Goal: Task Accomplishment & Management: Use online tool/utility

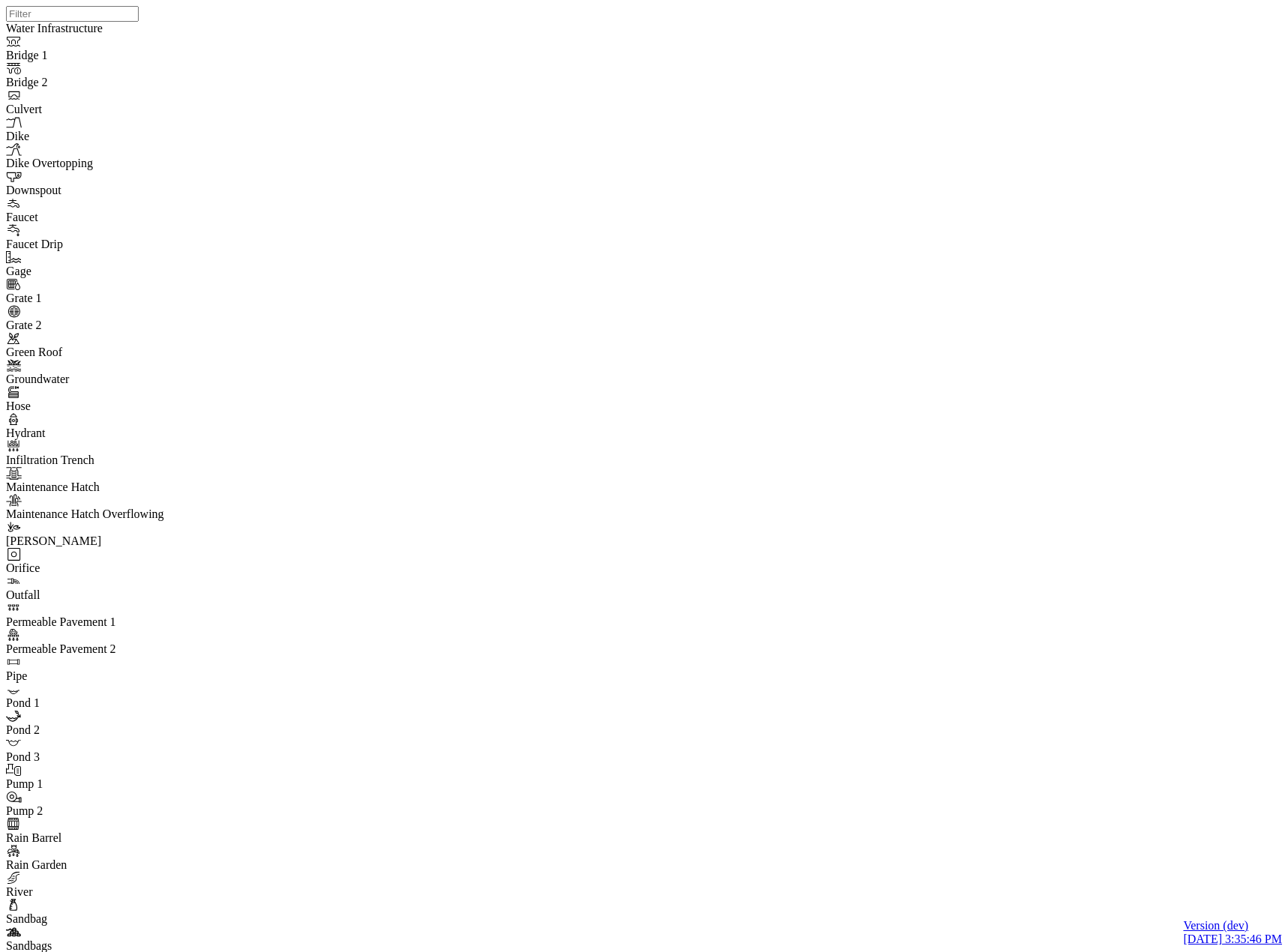
drag, startPoint x: 454, startPoint y: 364, endPoint x: 321, endPoint y: 420, distance: 144.3
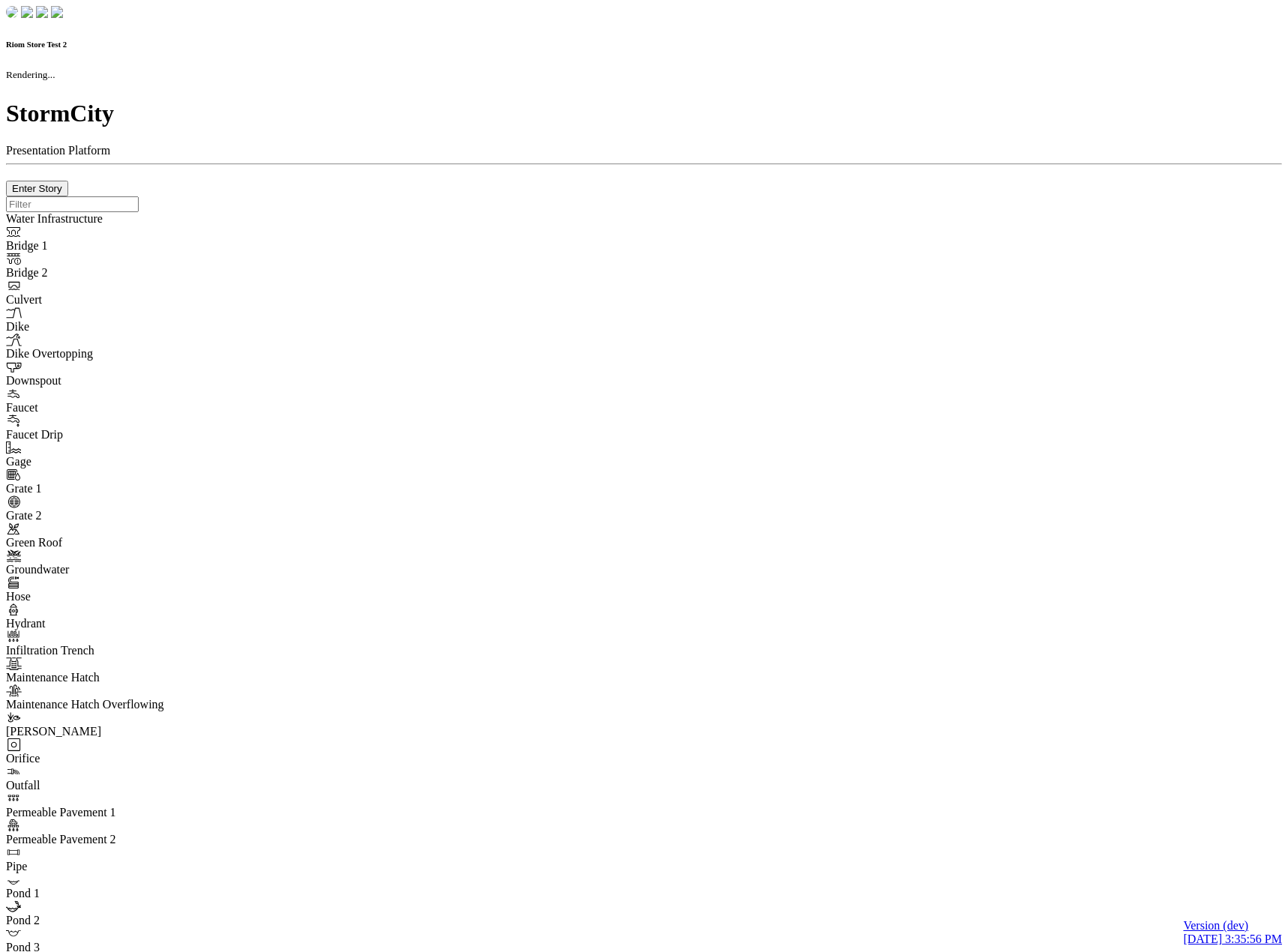
checkbox input "true"
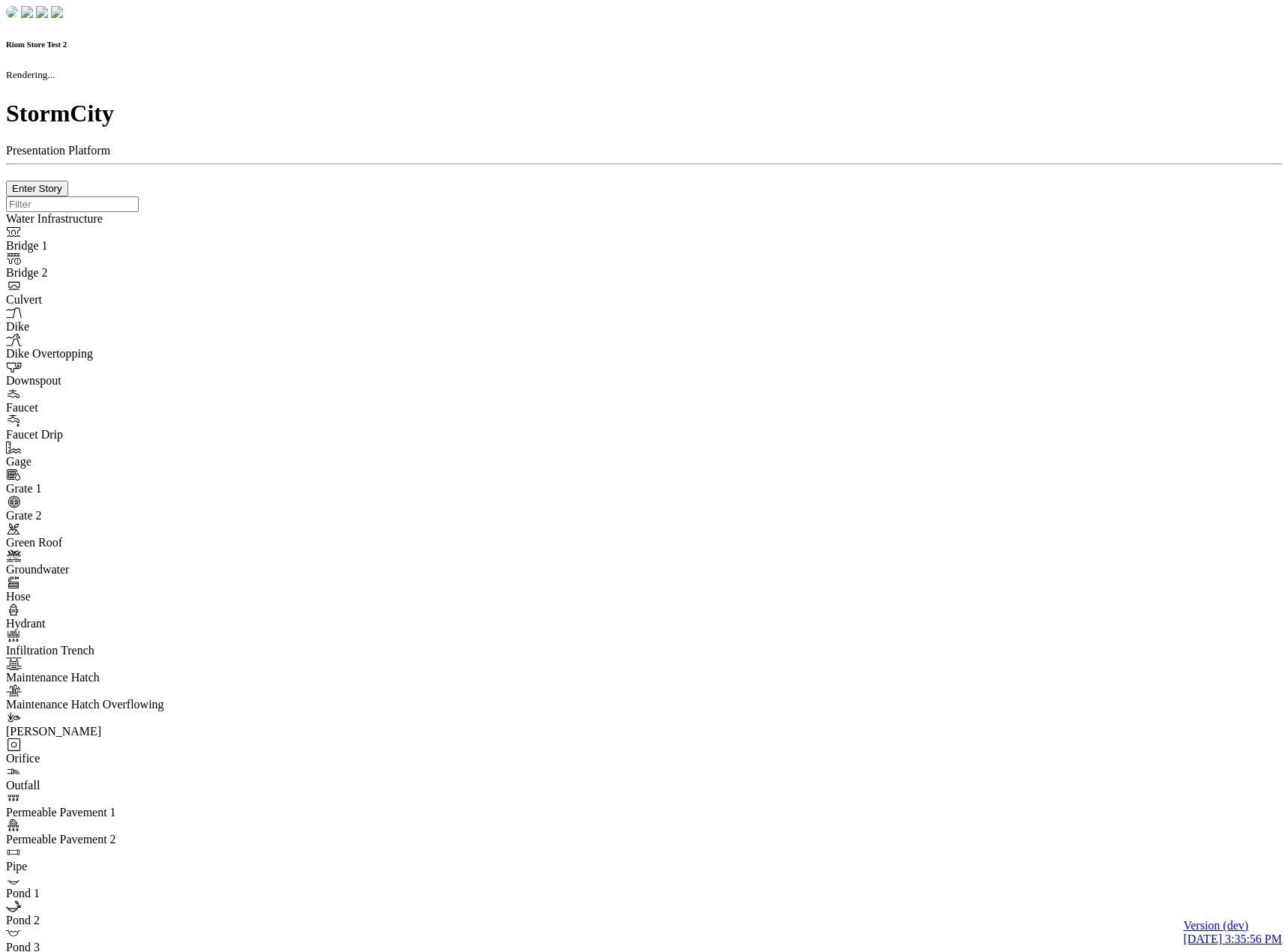
type input "0m"
type textarea "Depth = 0"
checkbox input "true"
select select "CIRCLE"
type input "7"
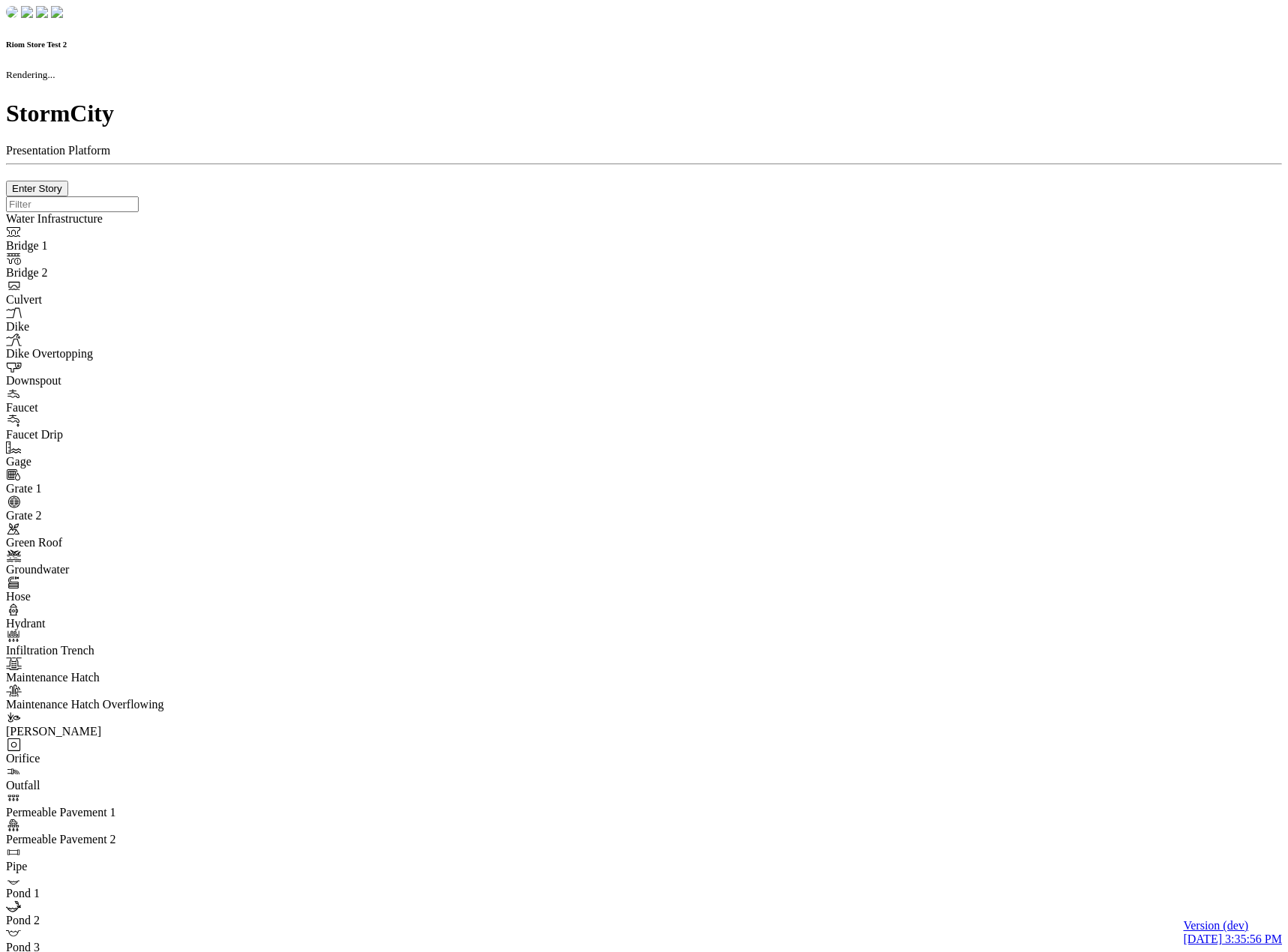
checkbox input "true"
type input "0"
select select "None"
type textarea "<i class="far fa-building"></i>"
type input "7"
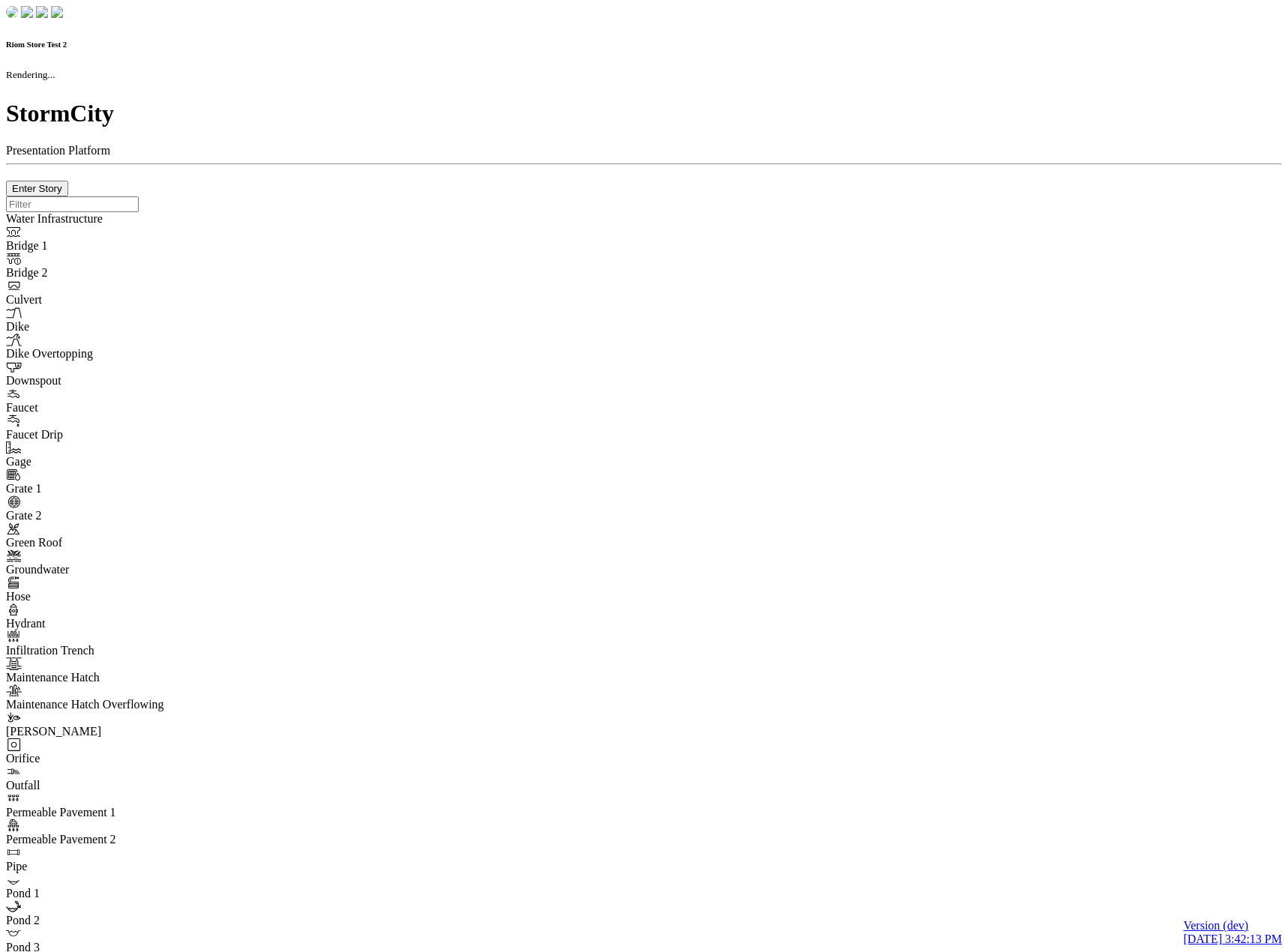
checkbox input "true"
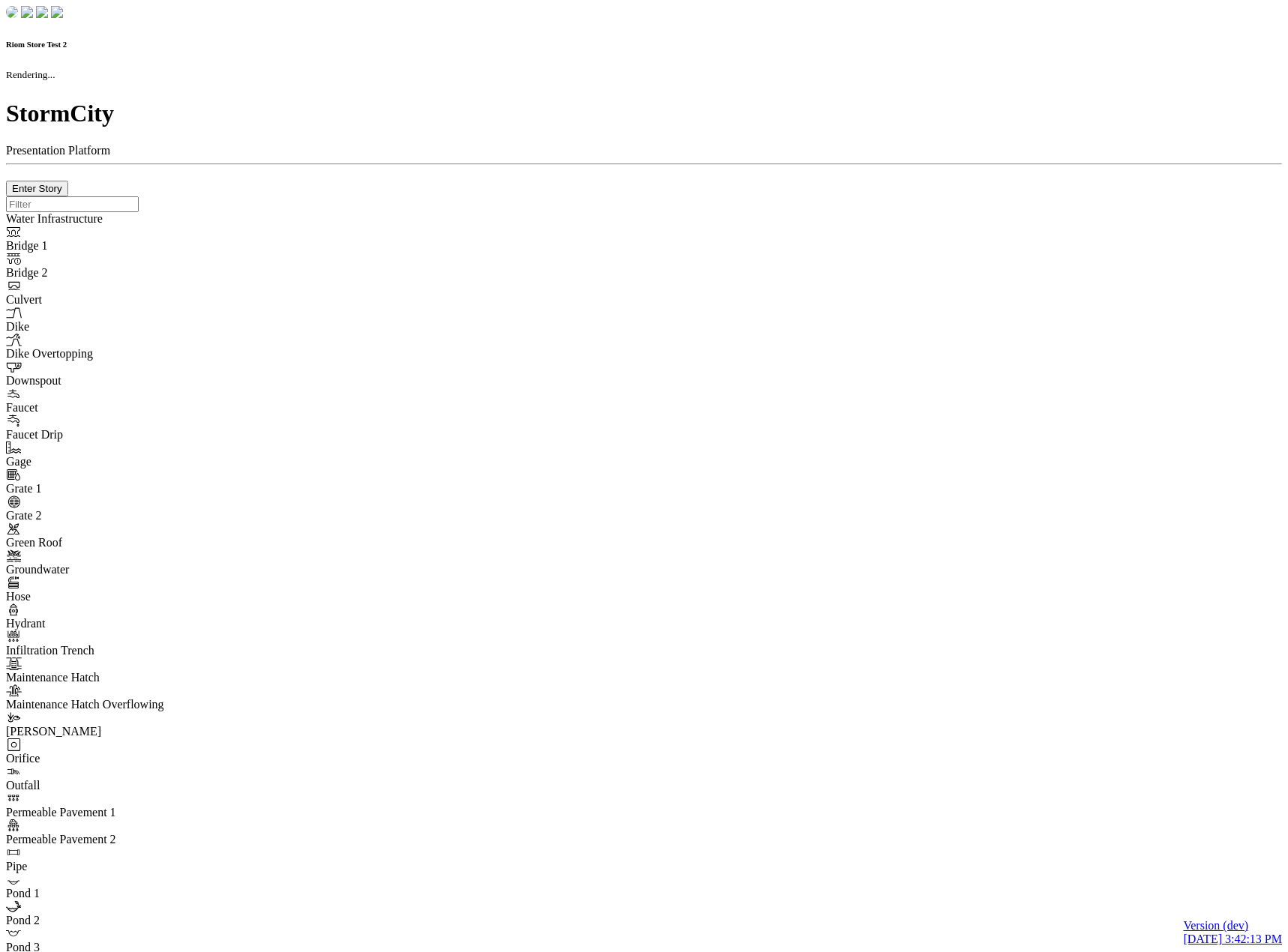
type input "0m"
type textarea "Depth = 0"
checkbox input "true"
select select "CIRCLE"
type input "7"
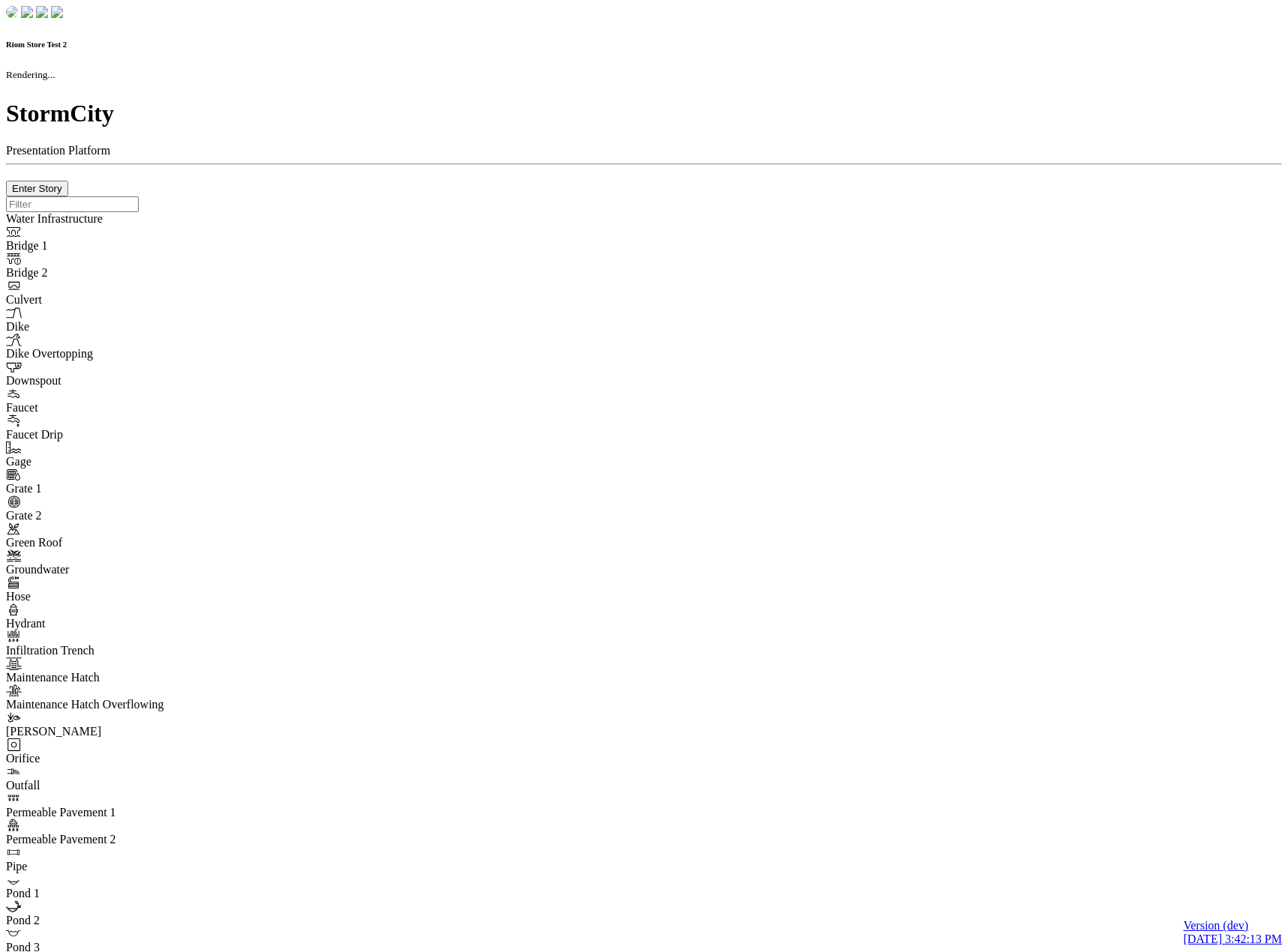
checkbox input "true"
type input "0"
select select "None"
type textarea "<i class="far fa-building"></i>"
type input "7"
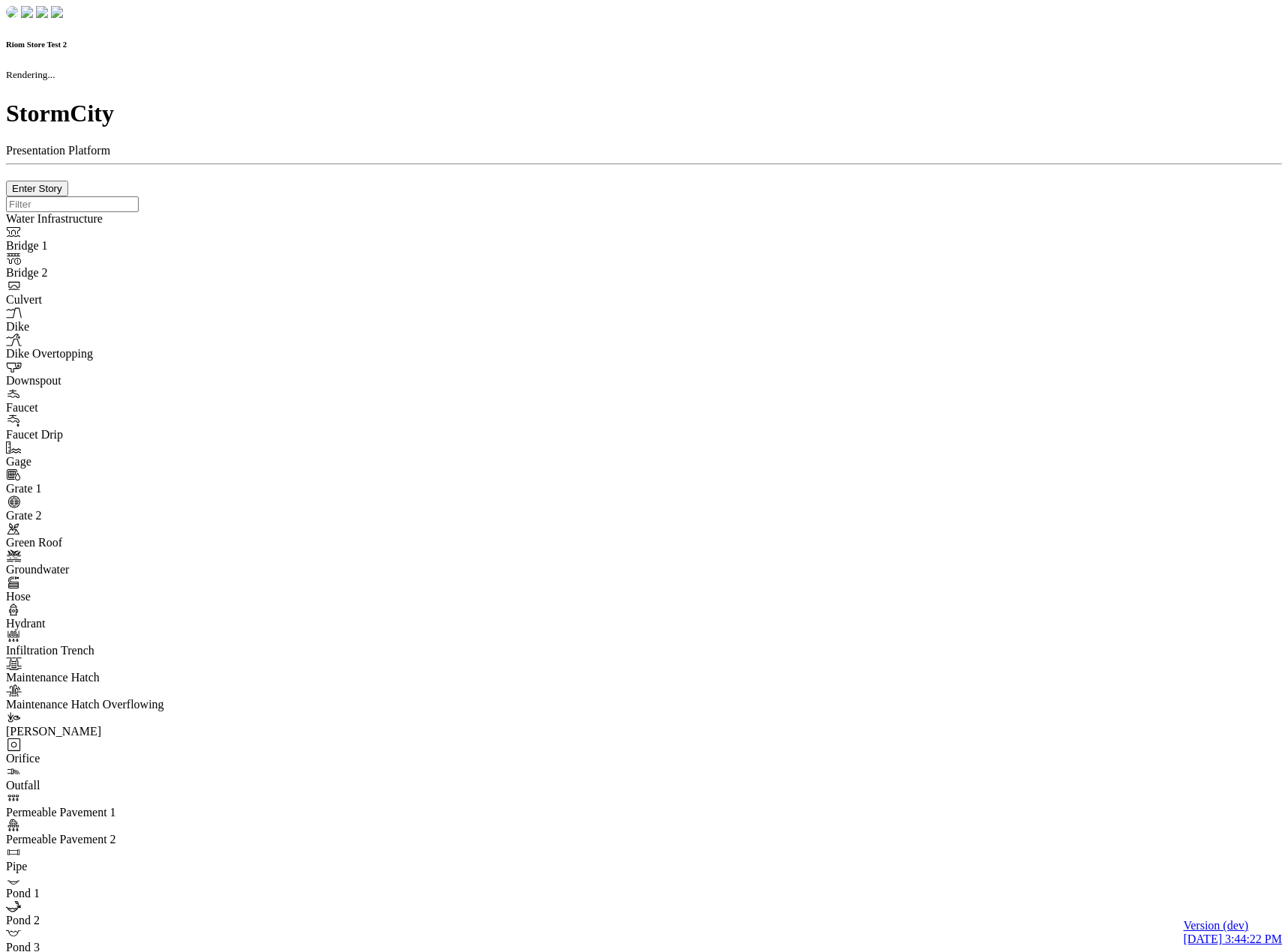
checkbox input "true"
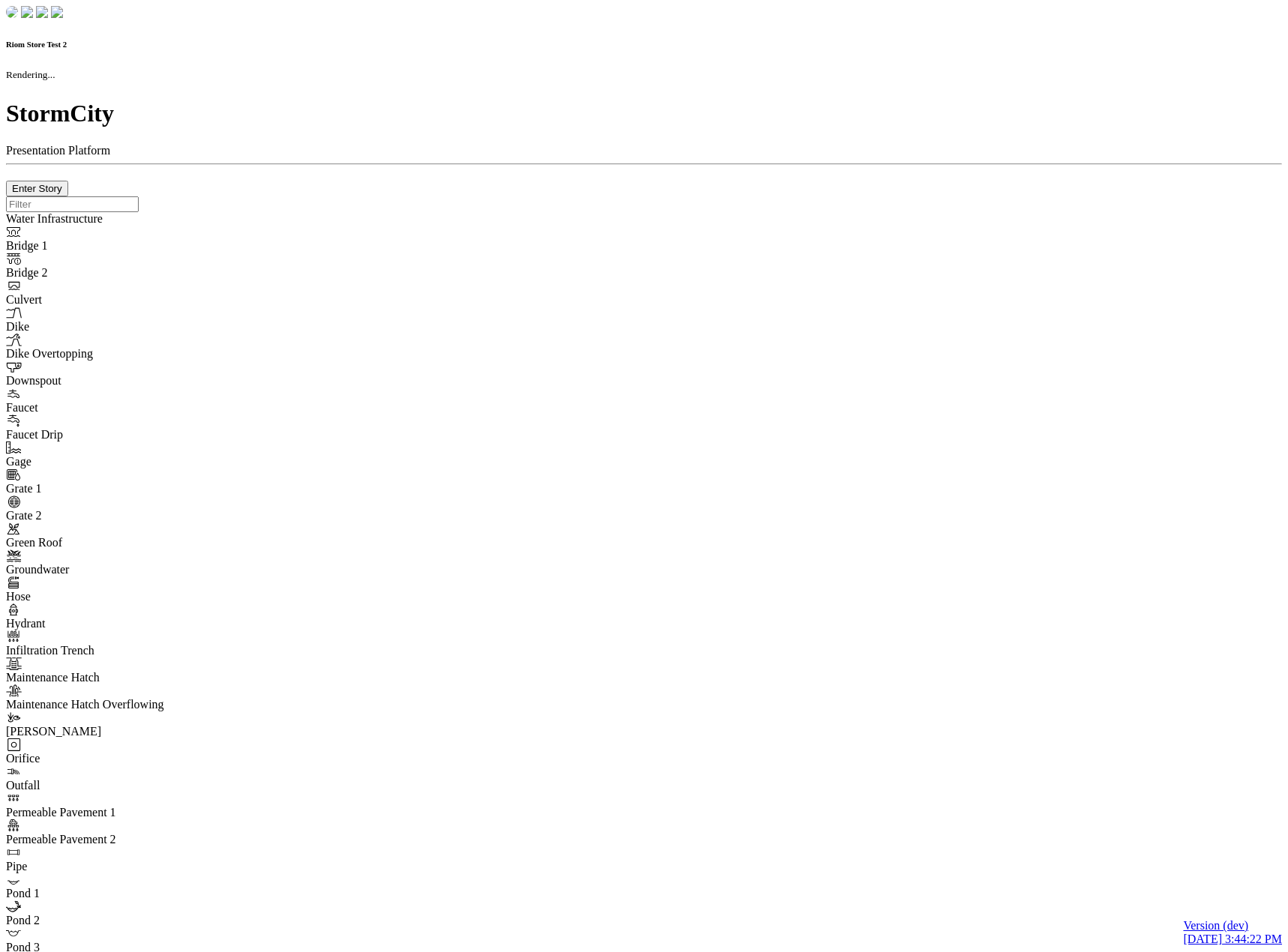
type input "0m"
type textarea "Depth = 0"
checkbox input "true"
select select "CIRCLE"
type input "7"
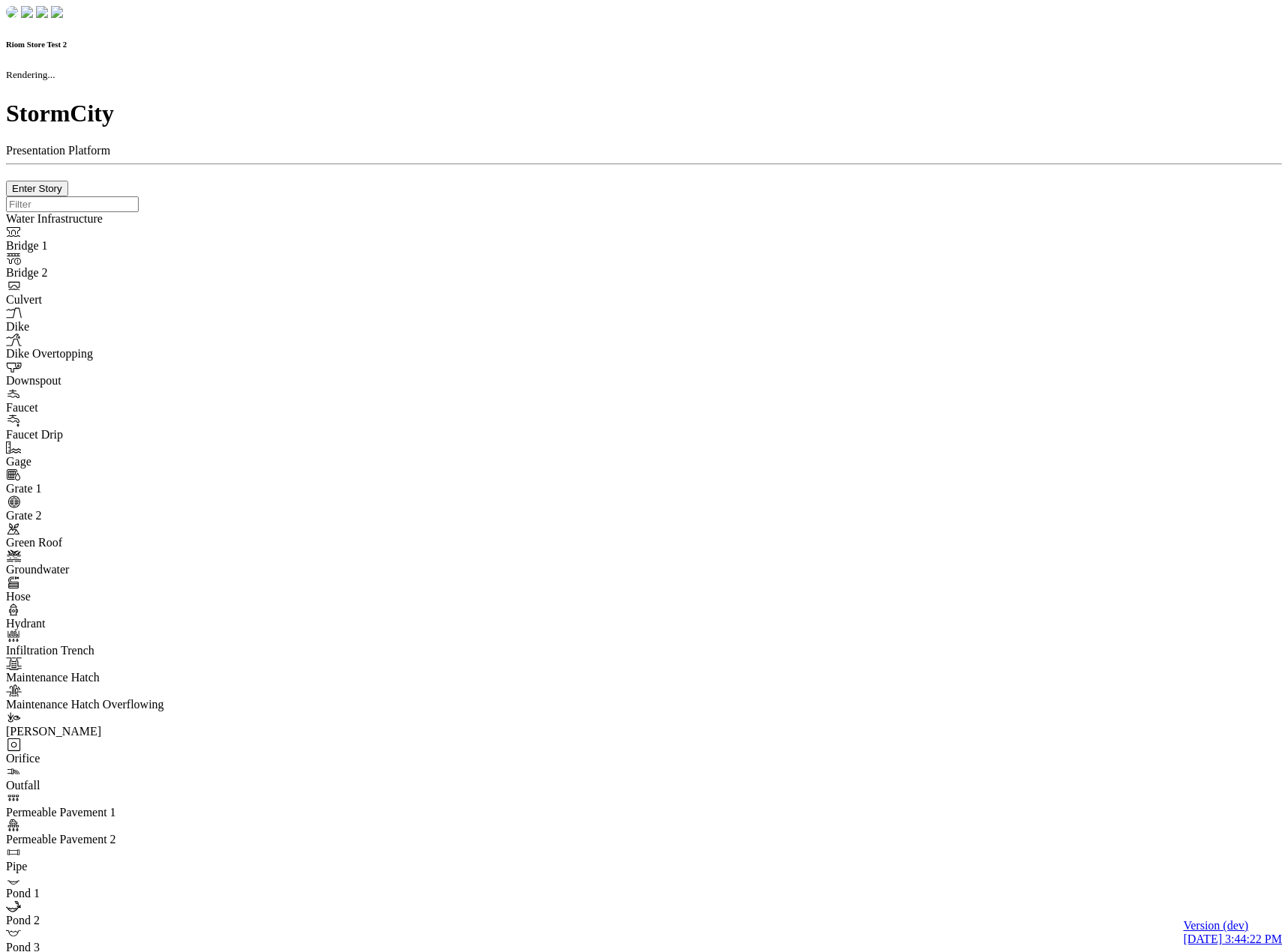
checkbox input "true"
type input "0"
select select "None"
type textarea "<i class="far fa-building"></i>"
type input "7"
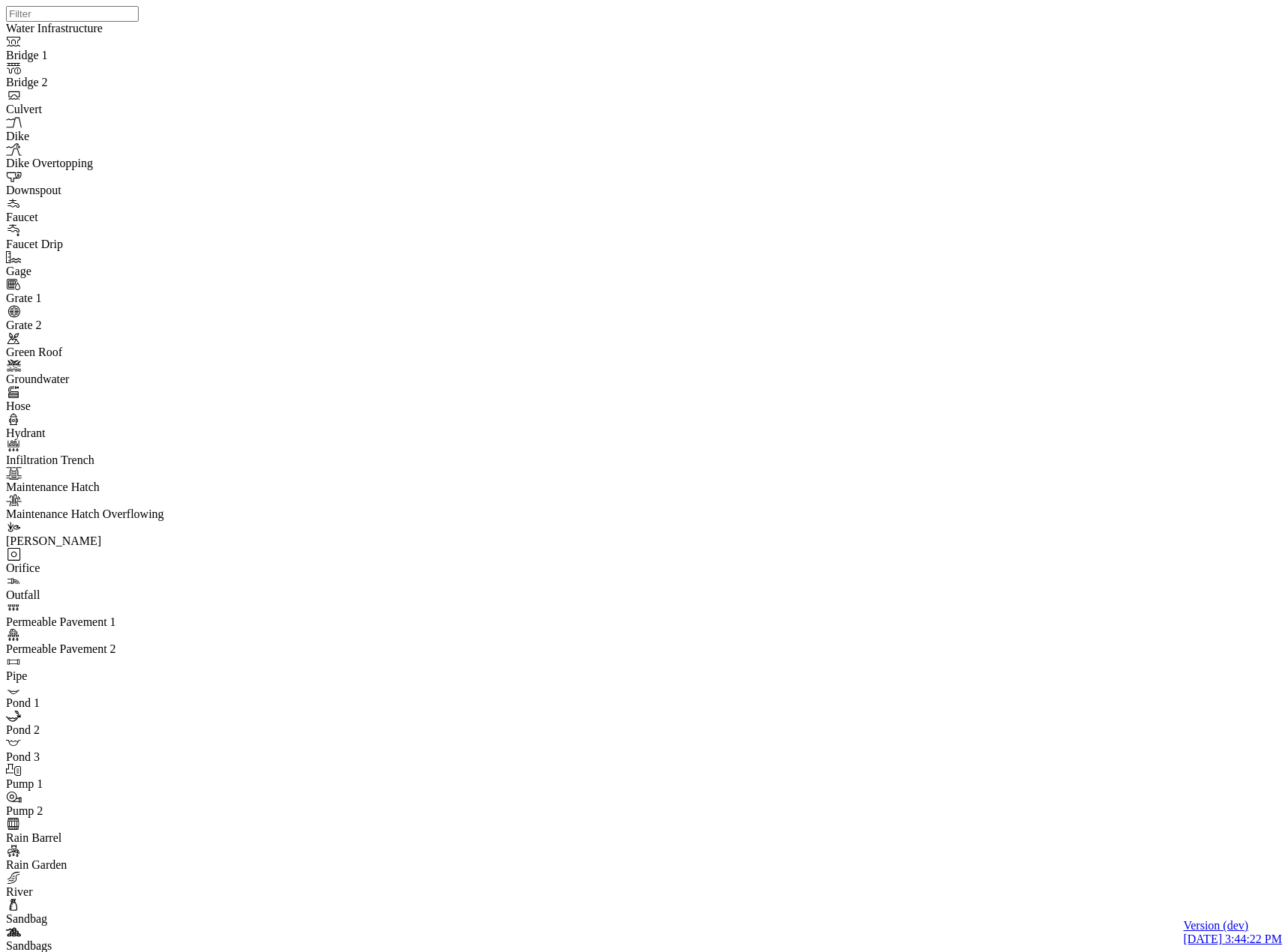
type input "Visible"
type input "2.5"
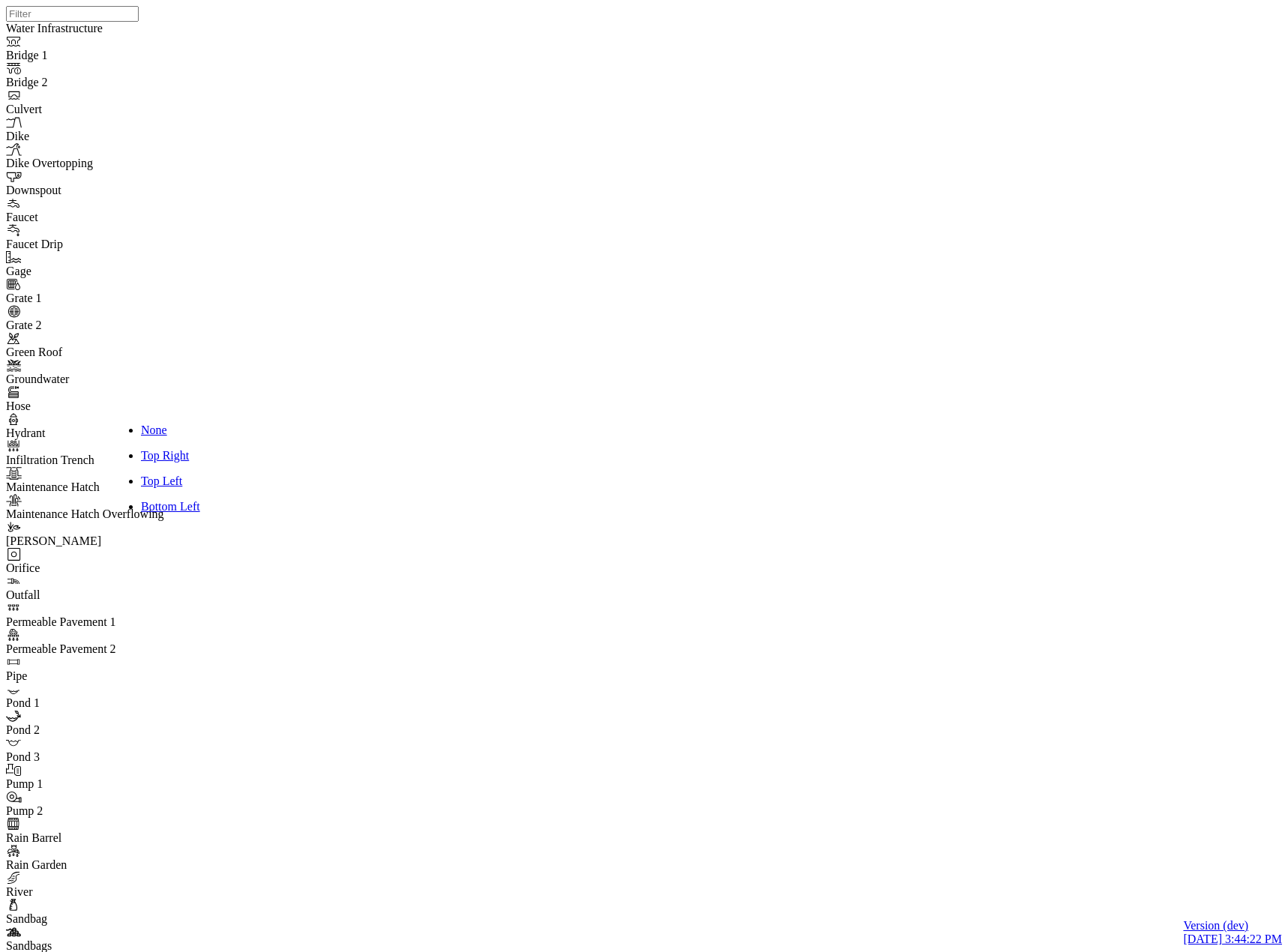
drag, startPoint x: 358, startPoint y: 378, endPoint x: 495, endPoint y: 274, distance: 172.0
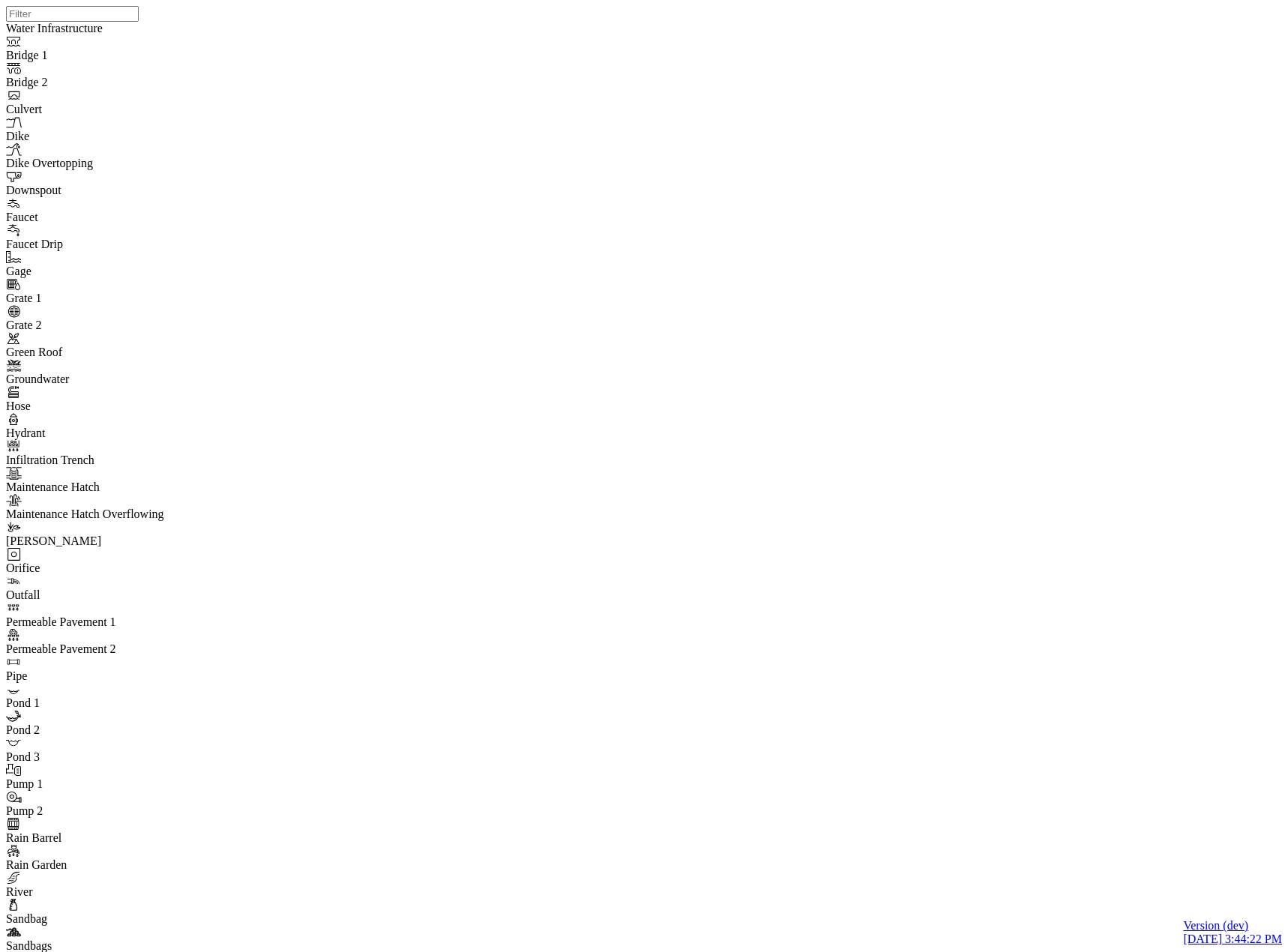
drag, startPoint x: 160, startPoint y: 128, endPoint x: 146, endPoint y: 178, distance: 51.9
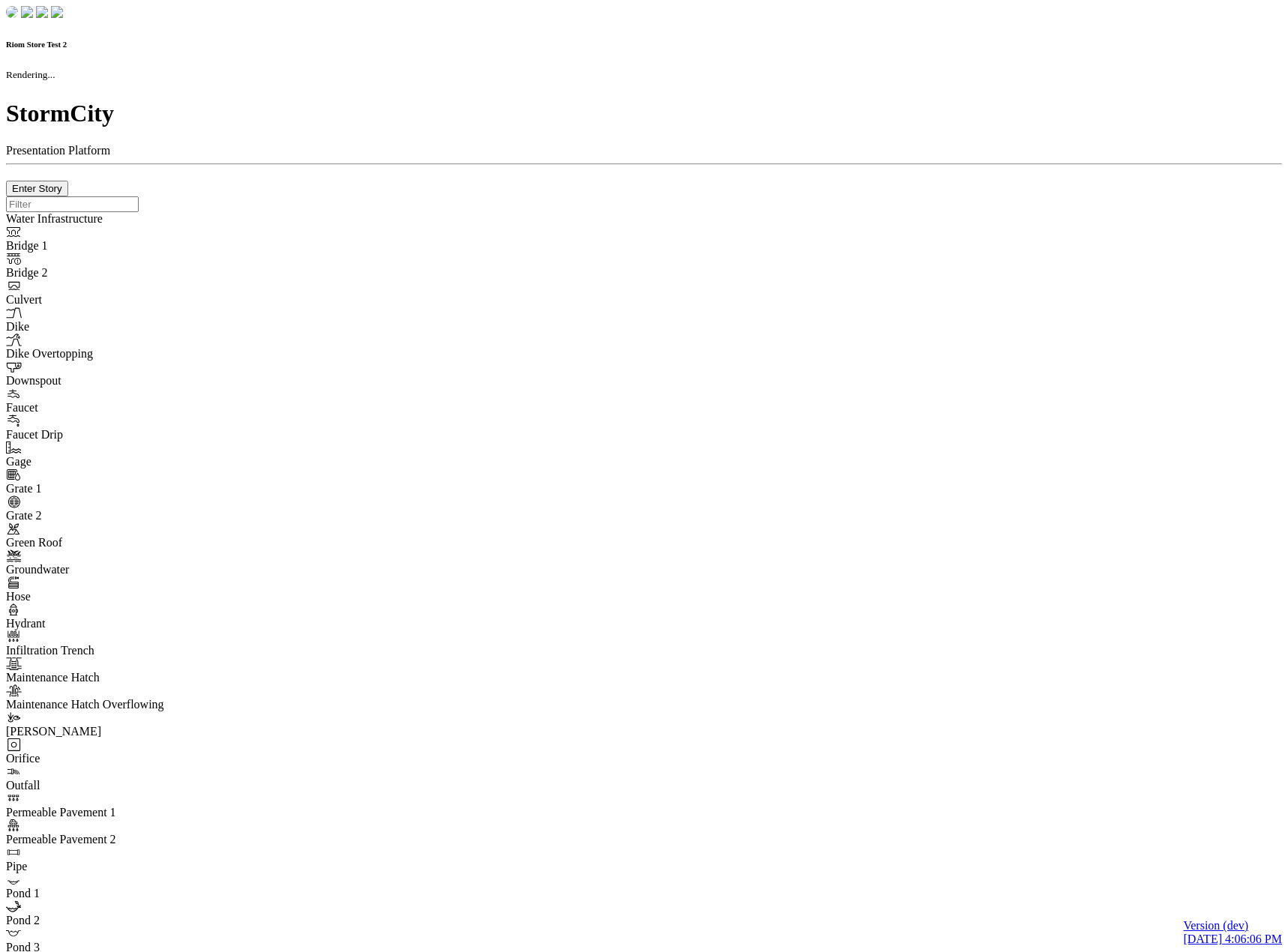
checkbox input "true"
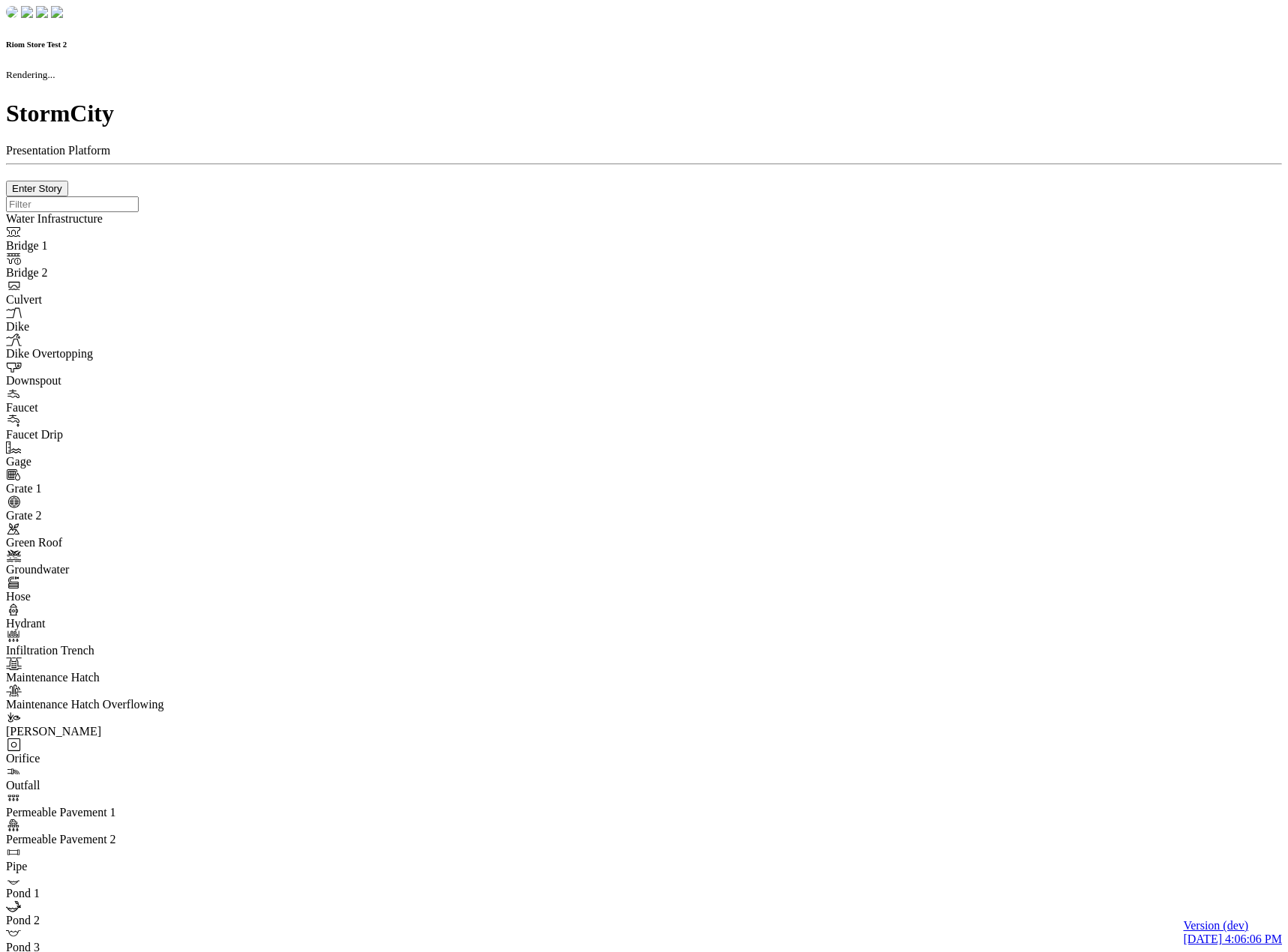
type input "0m"
type textarea "Depth = 0"
checkbox input "true"
select select "CIRCLE"
type input "7"
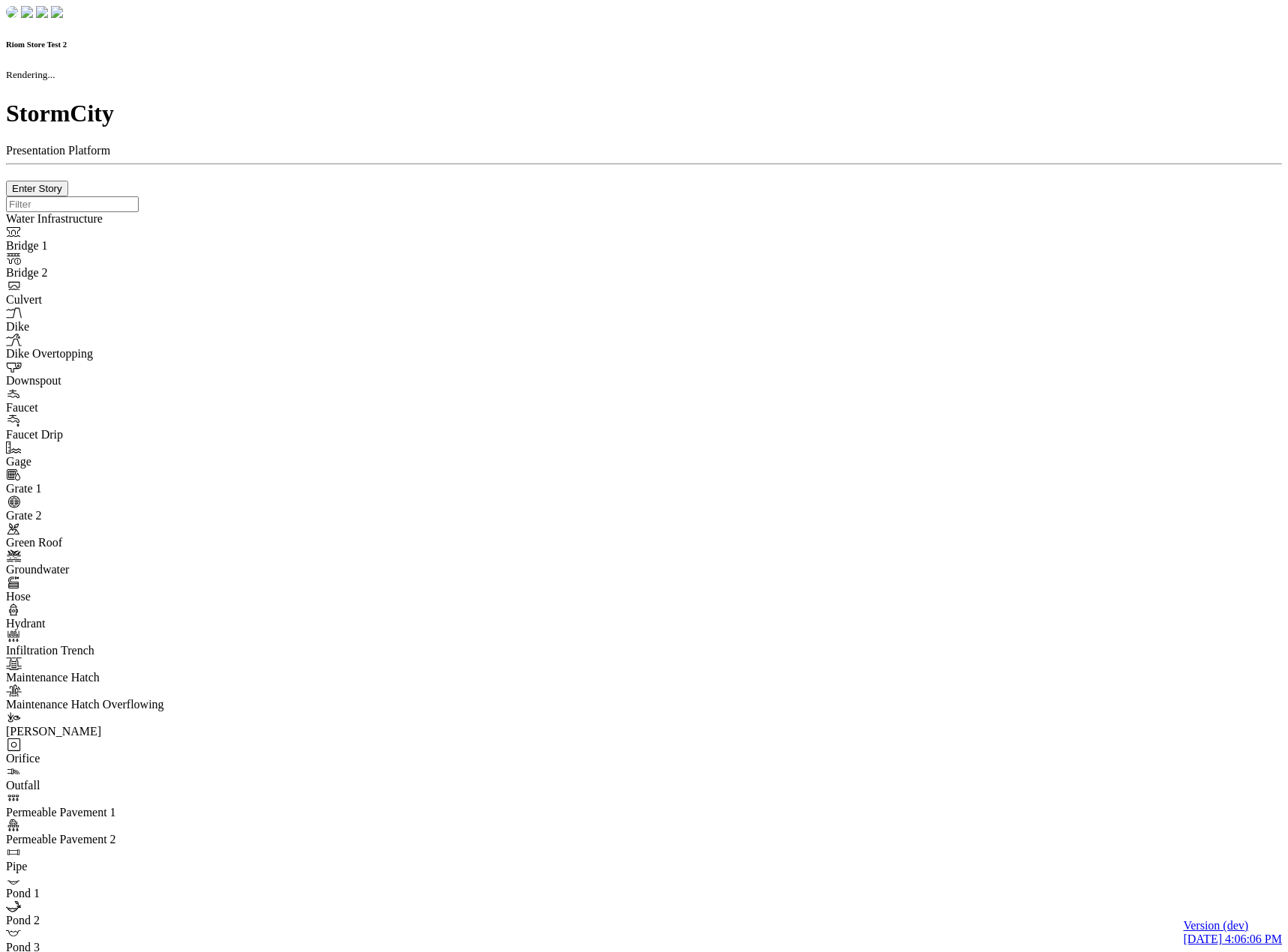
checkbox input "true"
type input "0"
type textarea "<i class="far fa-building"></i>"
select select "None"
type input "7"
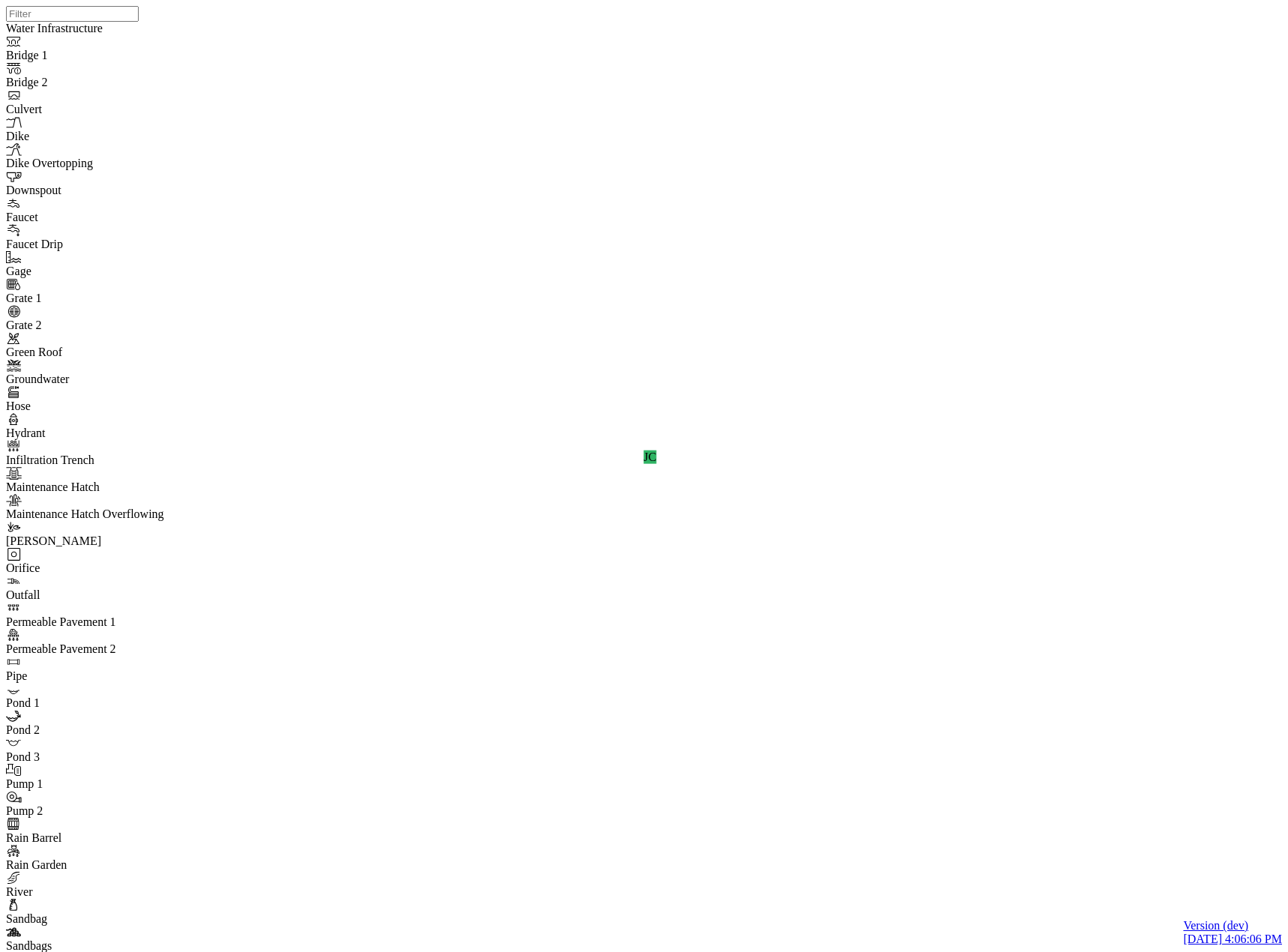
click at [719, 389] on div "JC" at bounding box center [650, 457] width 1288 height 914
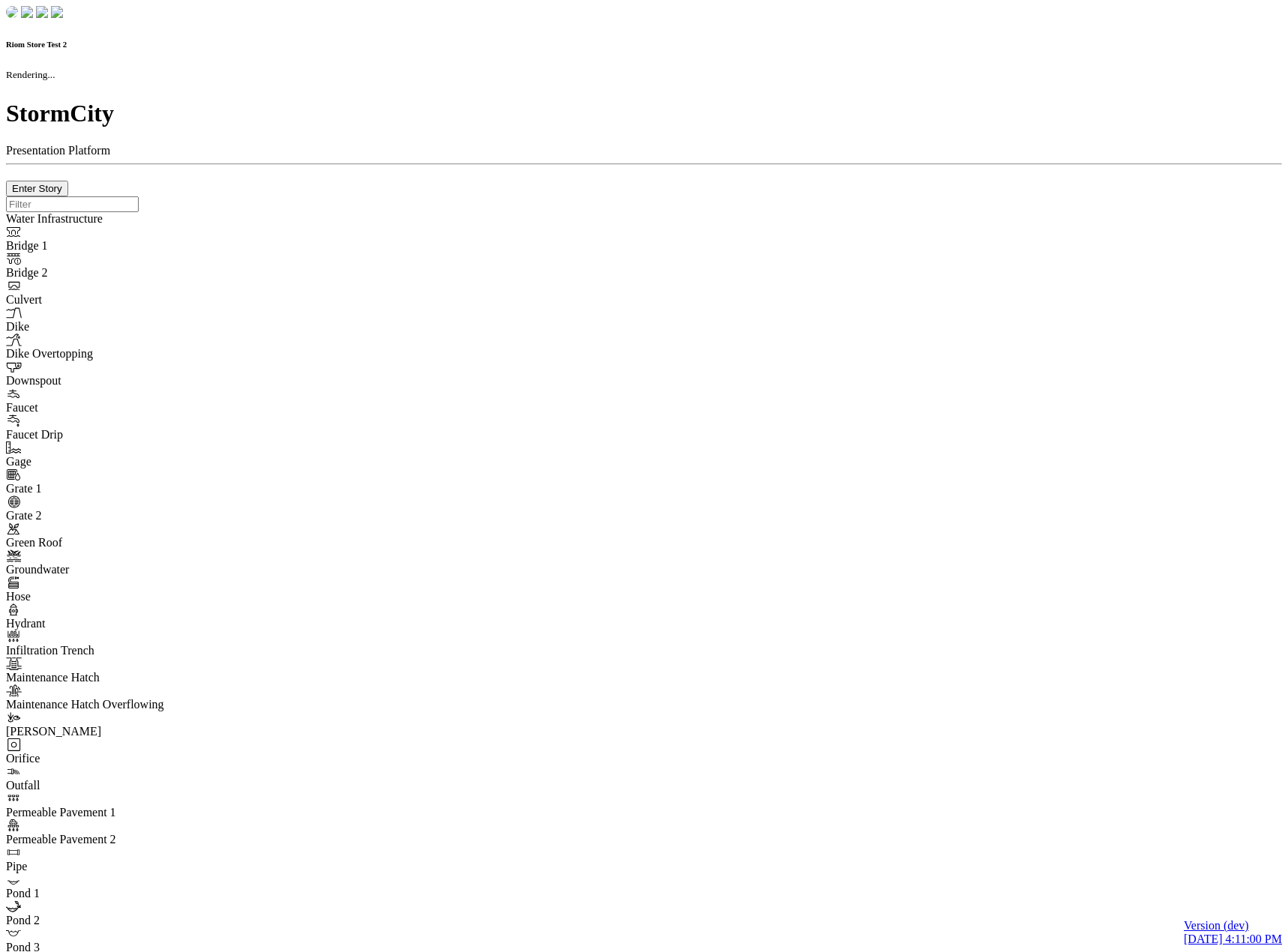
checkbox input "true"
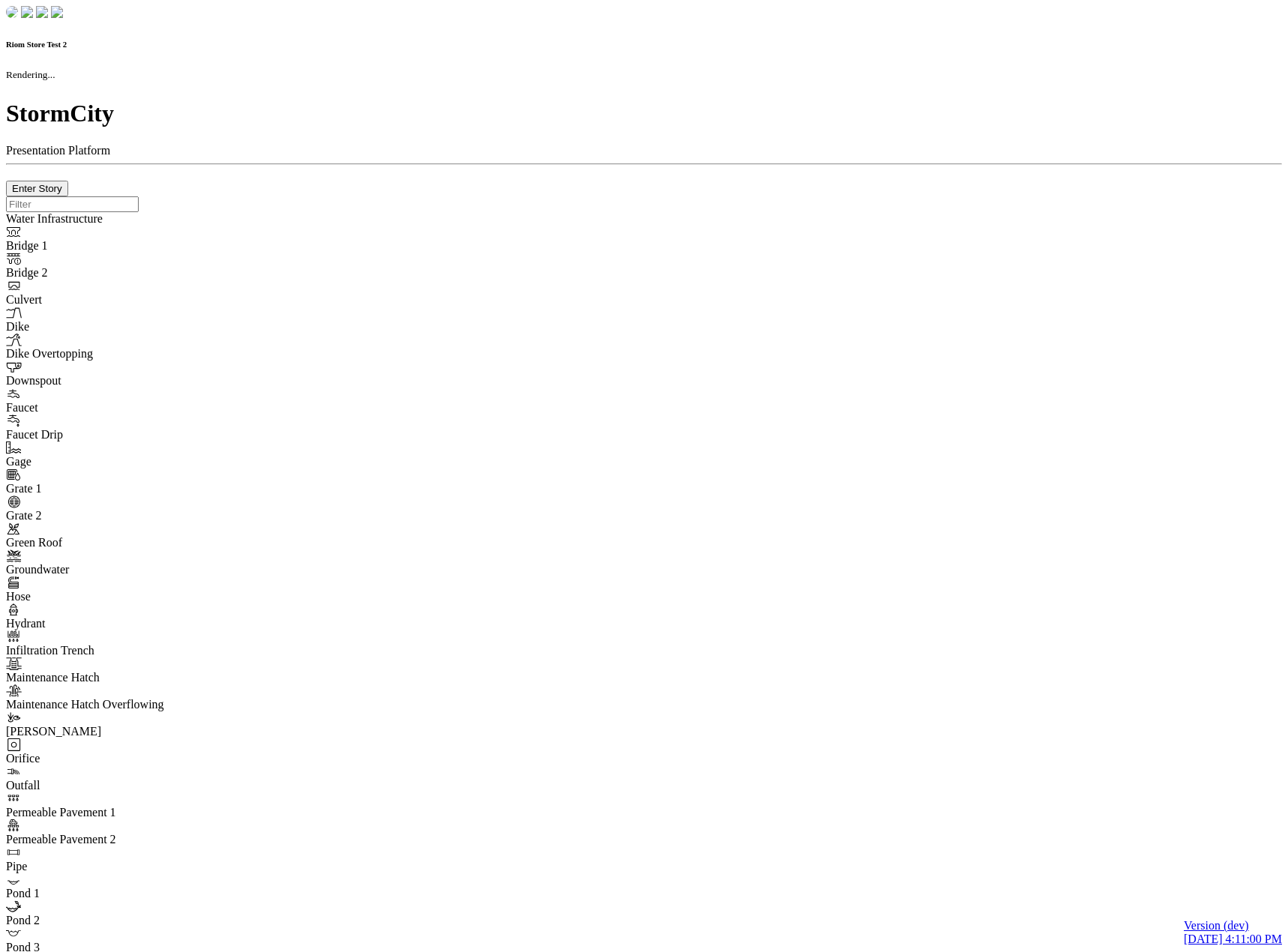
type input "0m"
type textarea "Depth = 0"
checkbox input "true"
select select "CIRCLE"
type input "7"
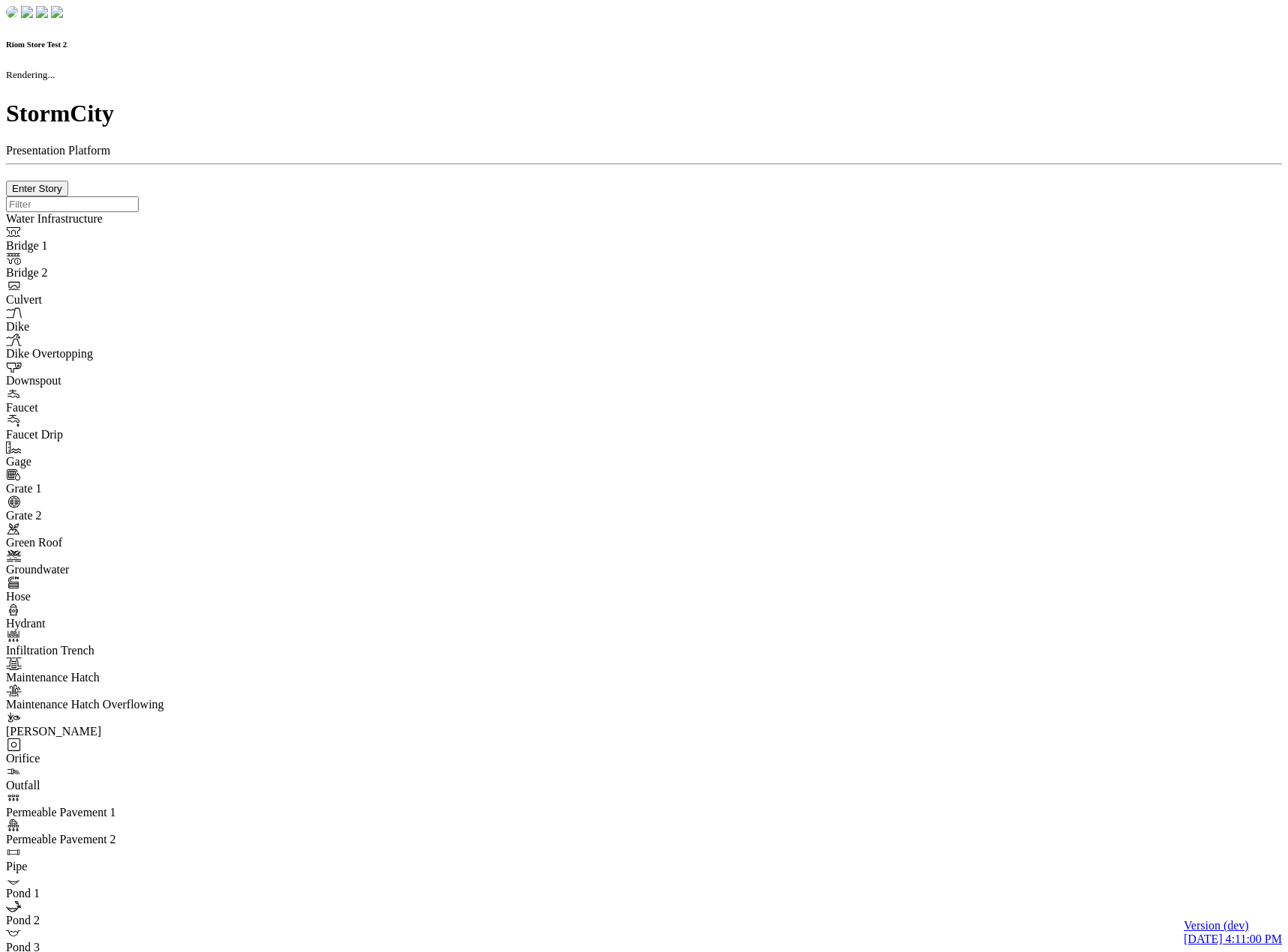
checkbox input "true"
type input "0"
type textarea "<i class="far fa-building"></i>"
type input "7"
select select "None"
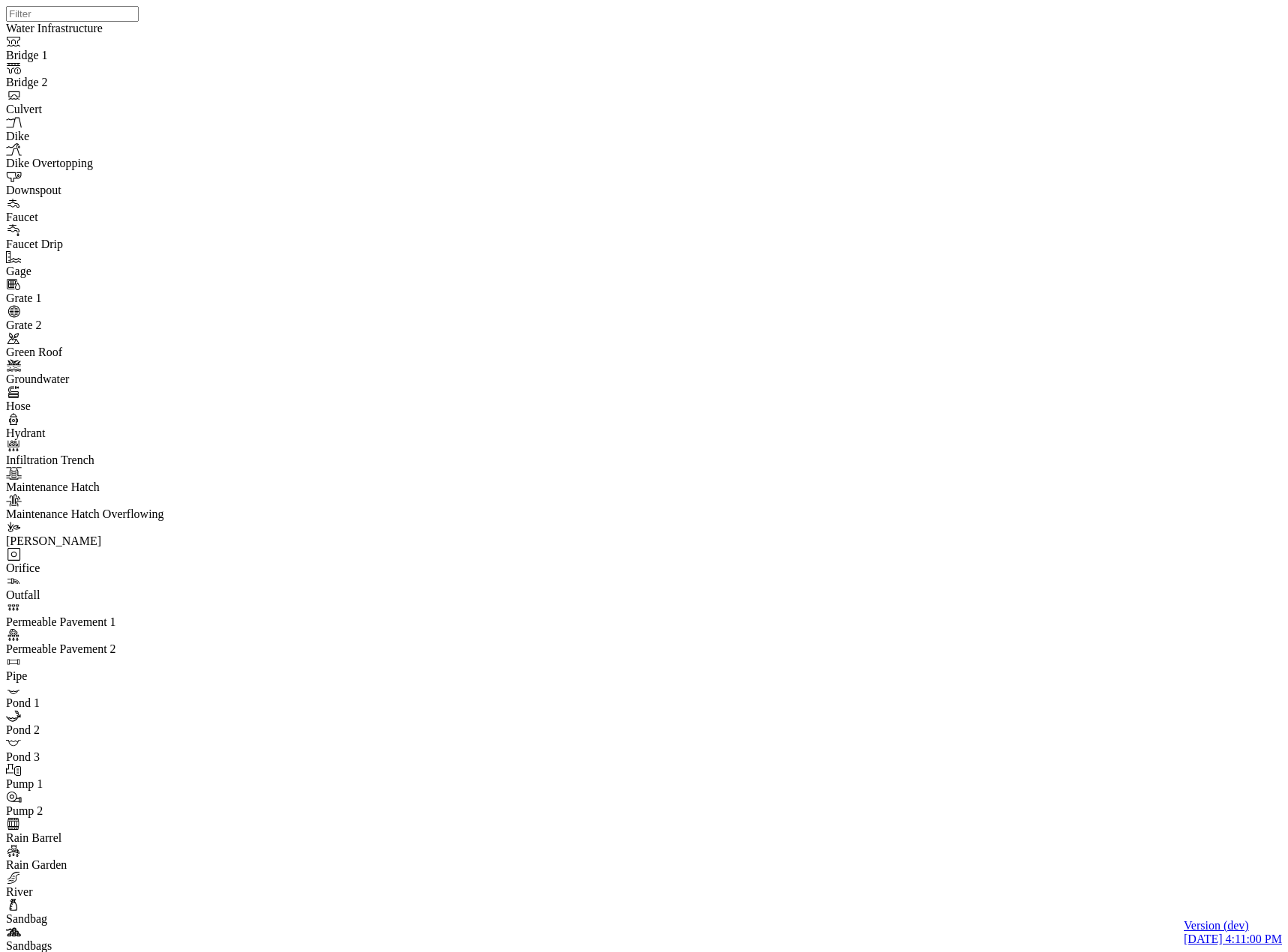
drag, startPoint x: 460, startPoint y: 437, endPoint x: 453, endPoint y: 443, distance: 9.2
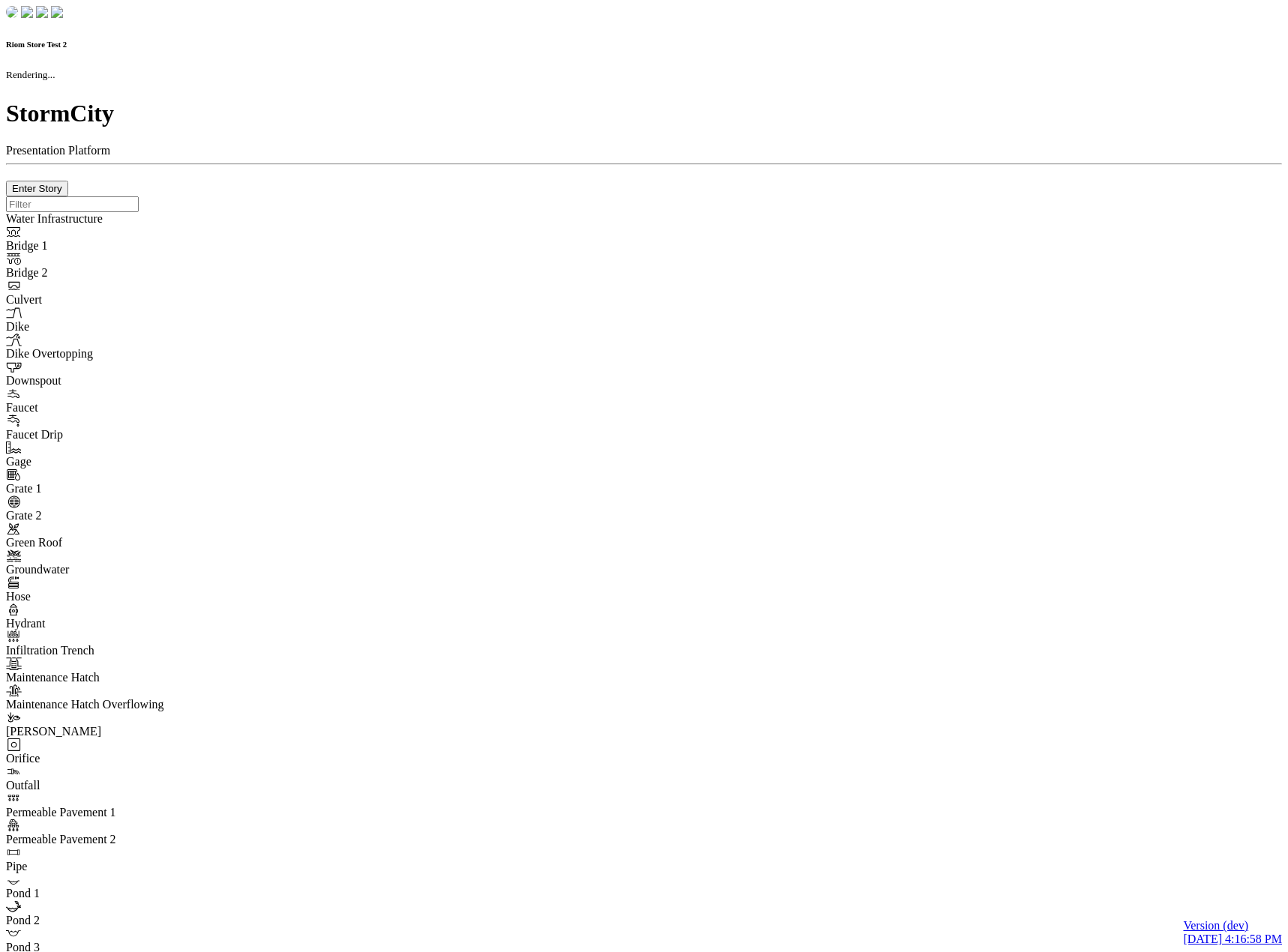
checkbox input "true"
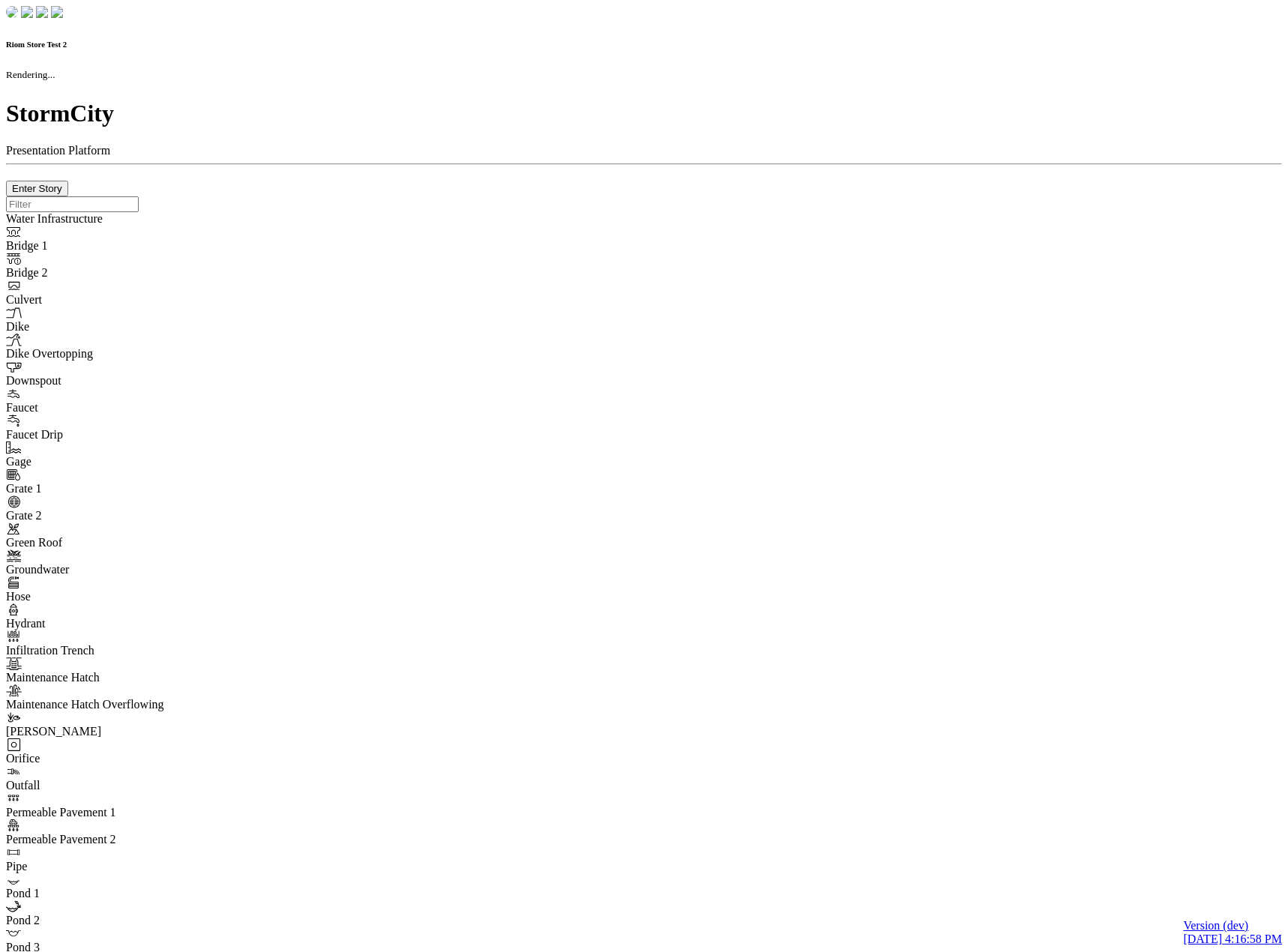
type input "0m"
type textarea "Depth = 0"
checkbox input "true"
select select "CIRCLE"
type input "7"
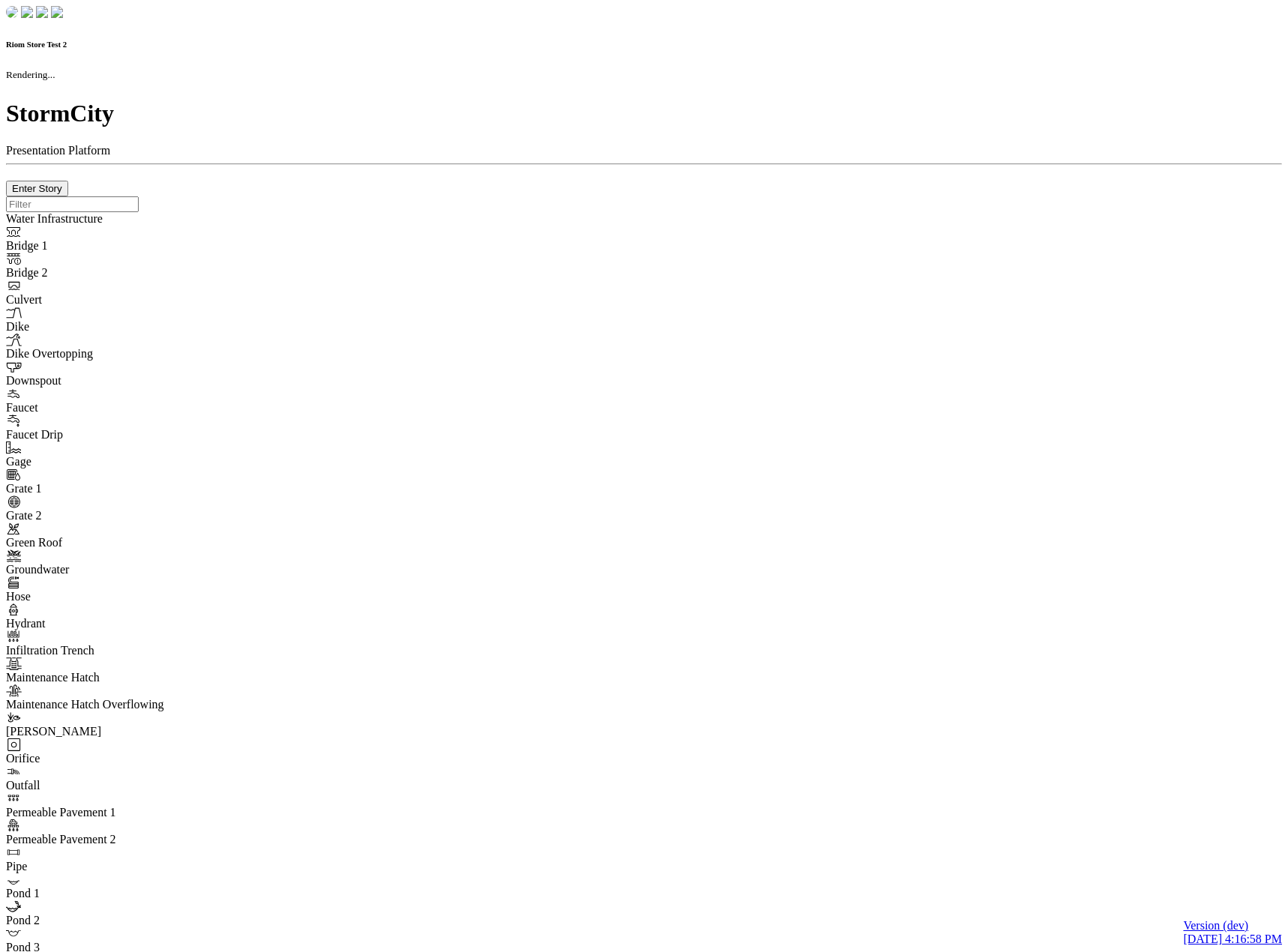
checkbox input "true"
type input "0"
type textarea "<i class="far fa-building"></i>"
select select "None"
type input "7"
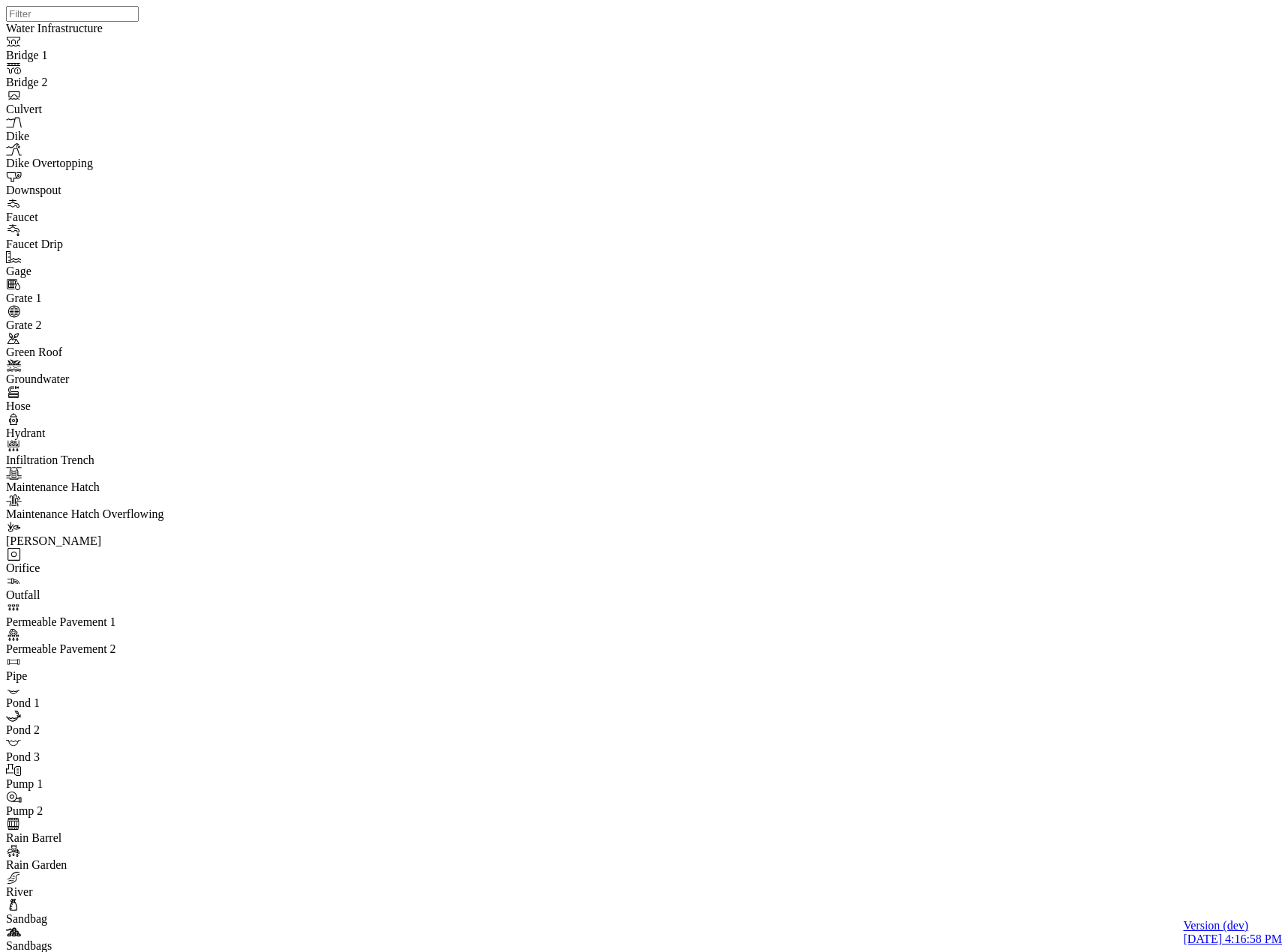
drag, startPoint x: 125, startPoint y: 726, endPoint x: 103, endPoint y: 715, distance: 24.6
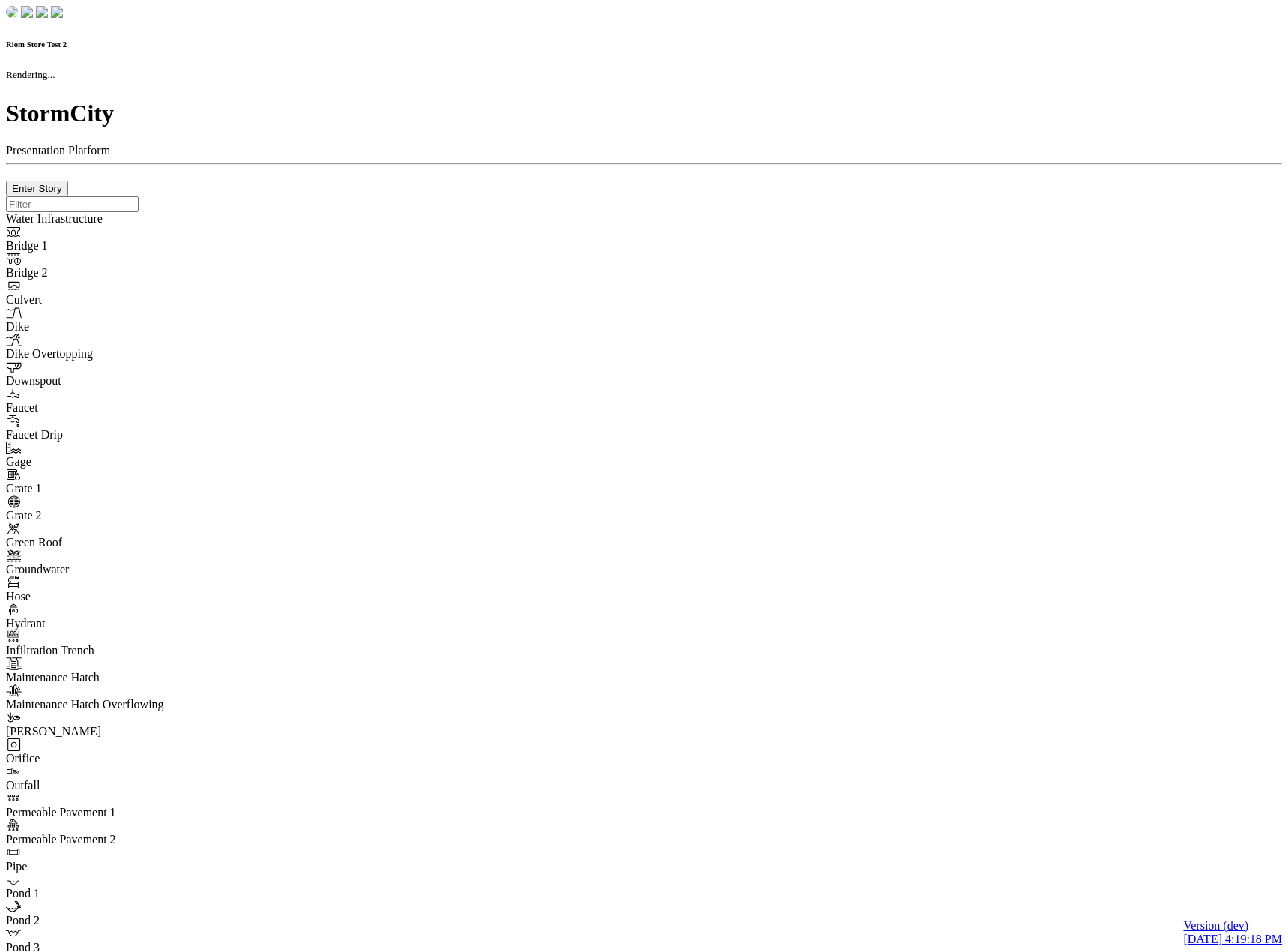
checkbox input "true"
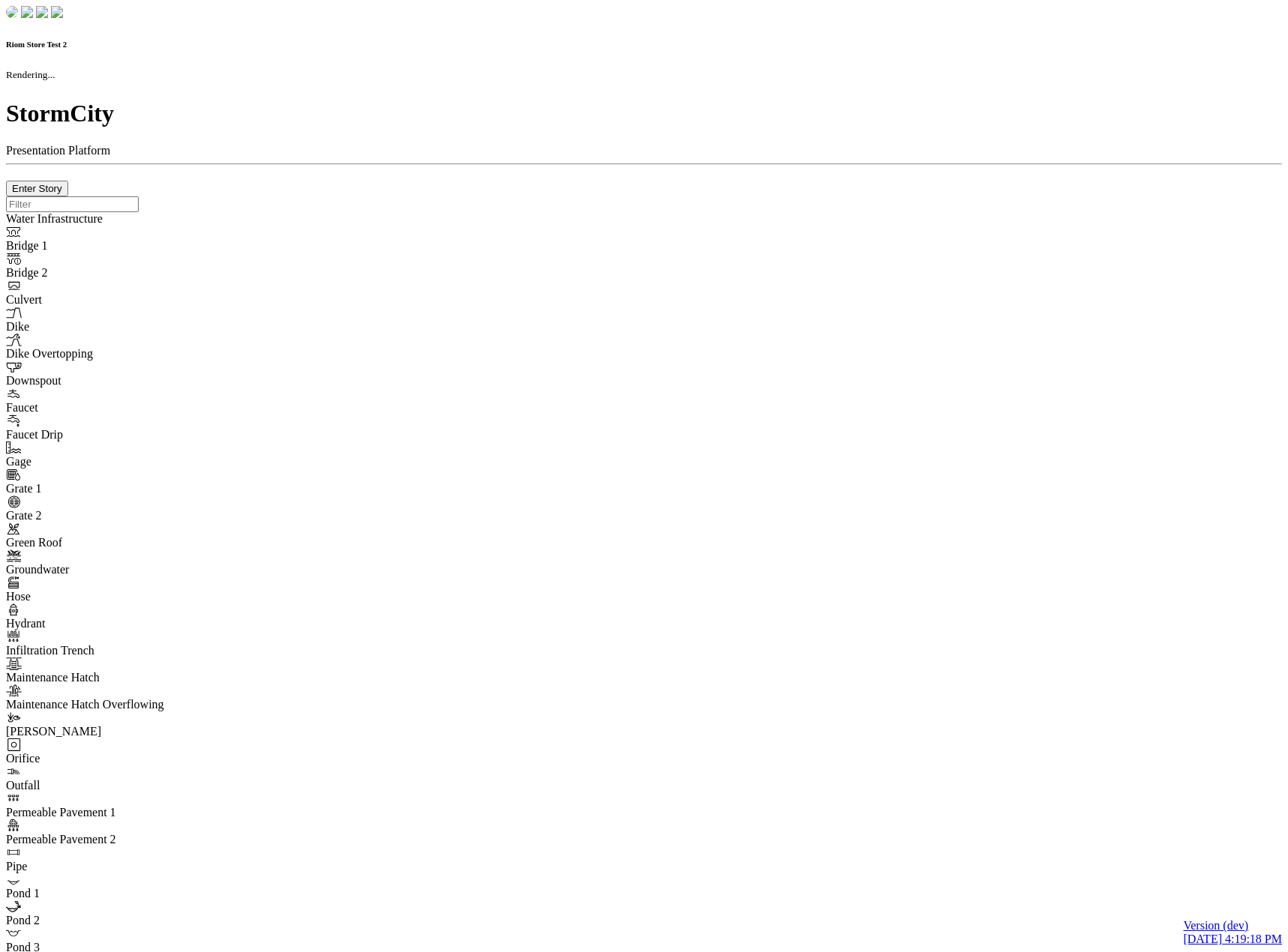
type input "0m"
type textarea "Depth = 0"
checkbox input "true"
select select "CIRCLE"
type input "7"
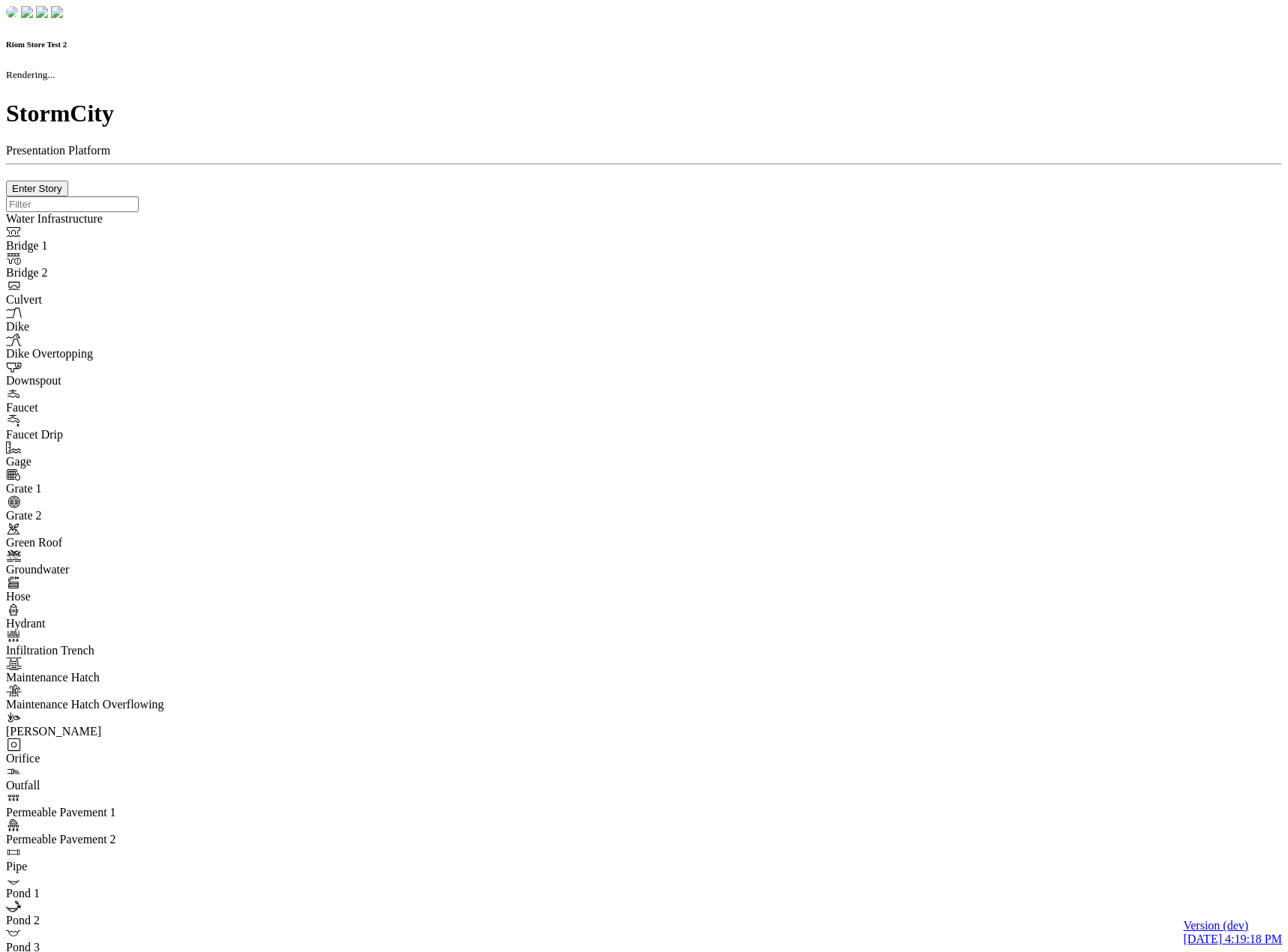
checkbox input "true"
type input "0"
type textarea "<i class="far fa-building"></i>"
select select "None"
type input "7"
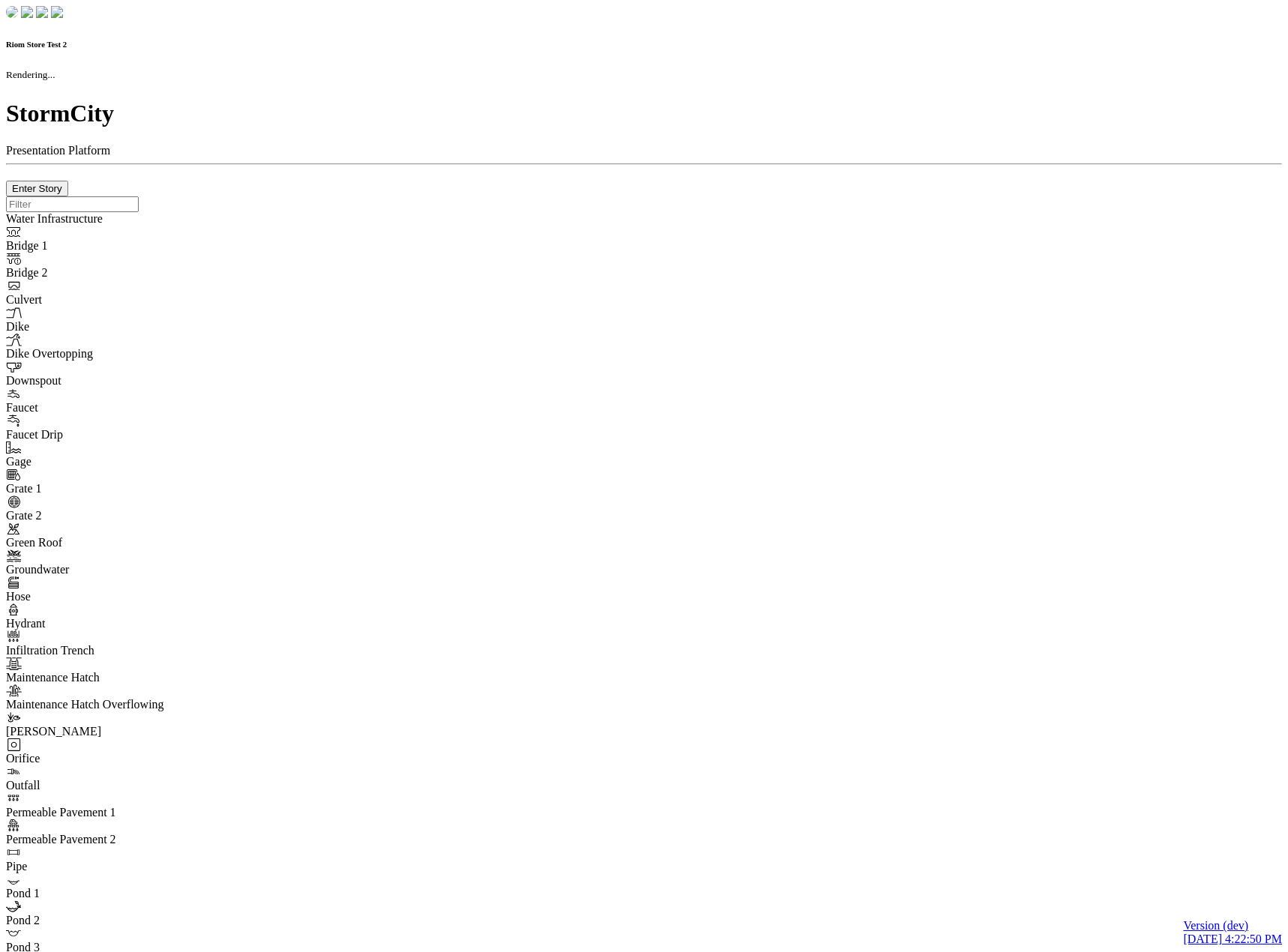
checkbox input "true"
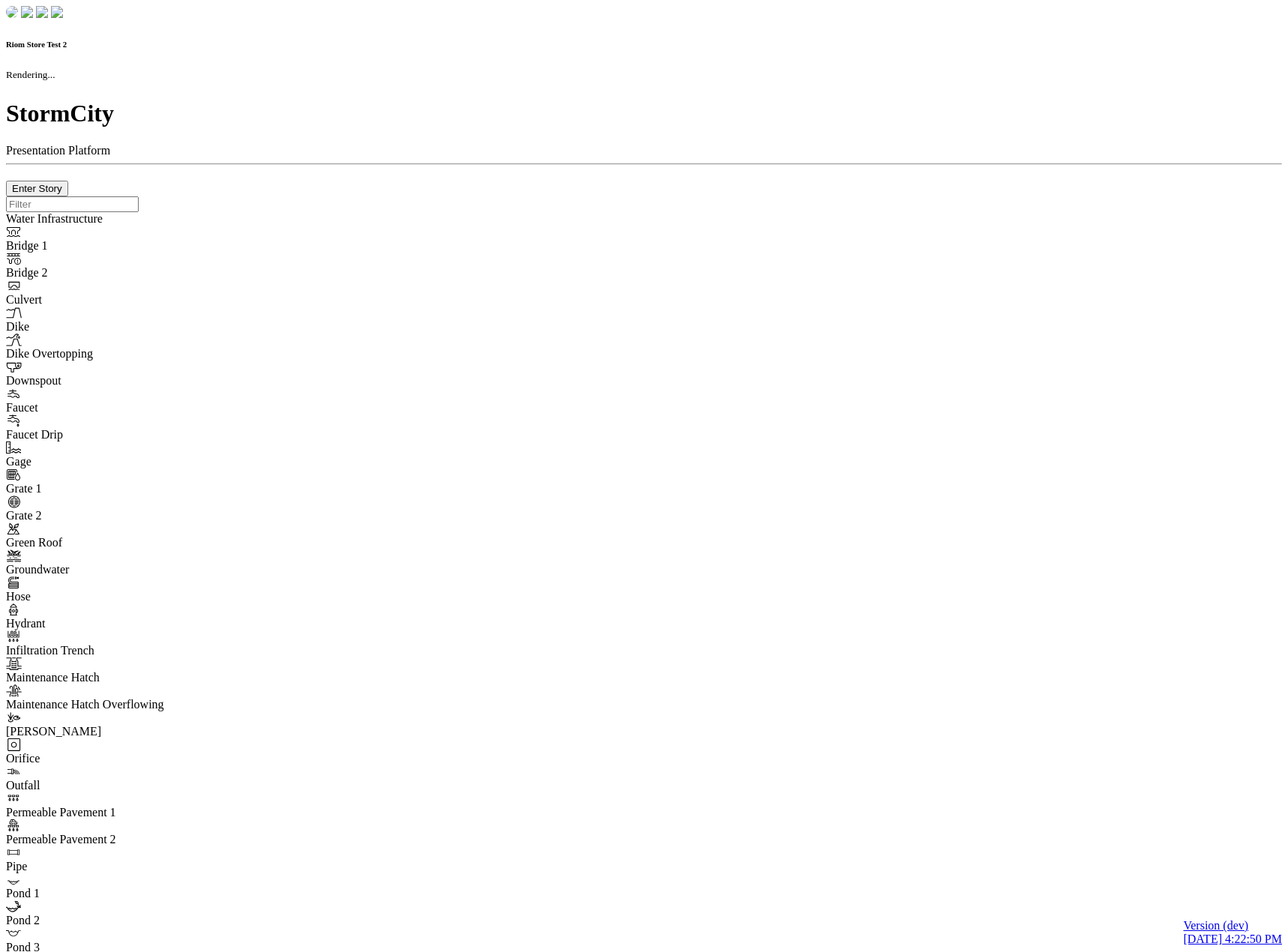
type input "0m"
type textarea "Depth = 0"
checkbox input "true"
select select "CIRCLE"
type input "7"
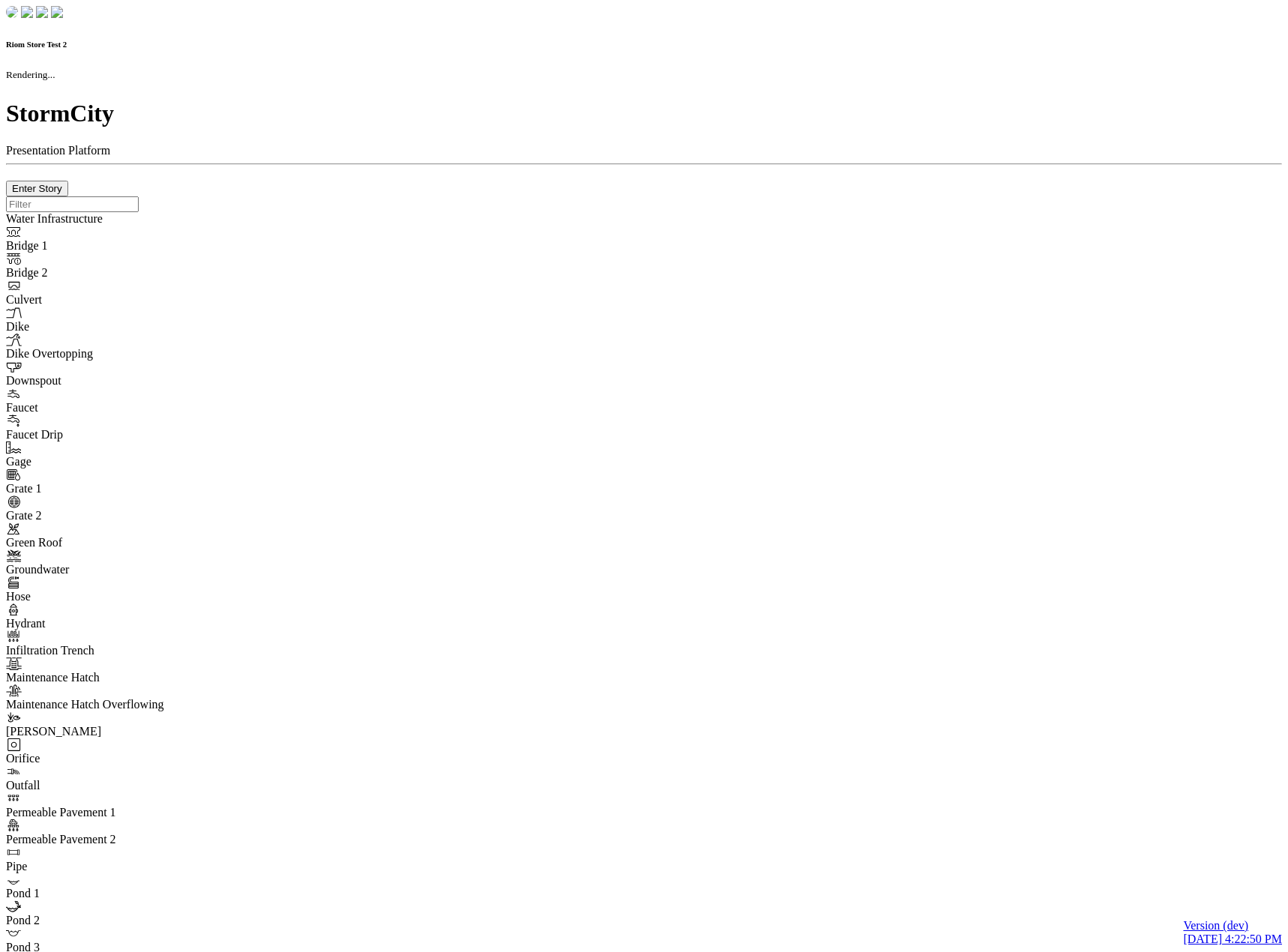
checkbox input "true"
type input "0"
type textarea "<i class="far fa-building"></i>"
type input "7"
select select "None"
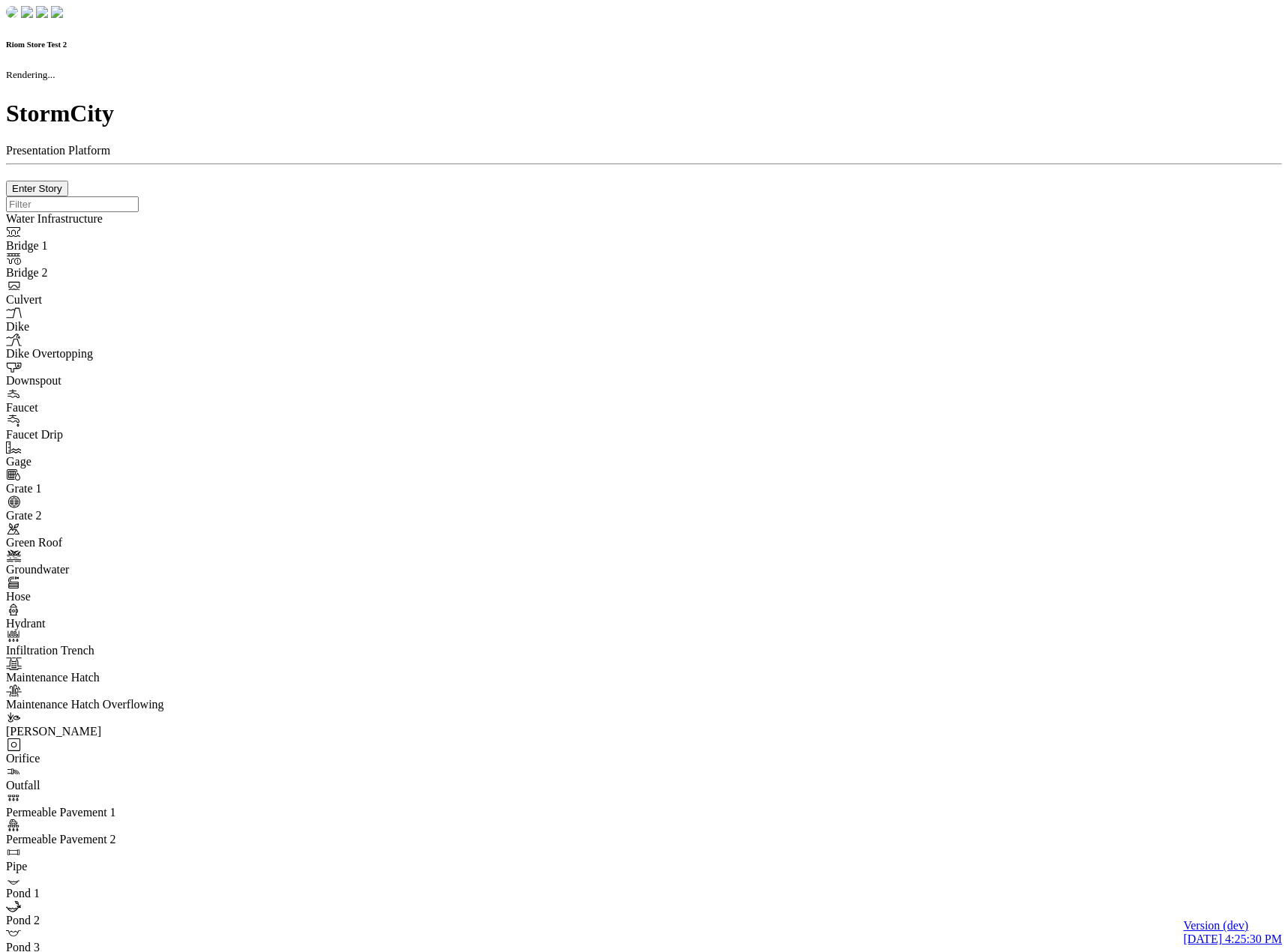
checkbox input "true"
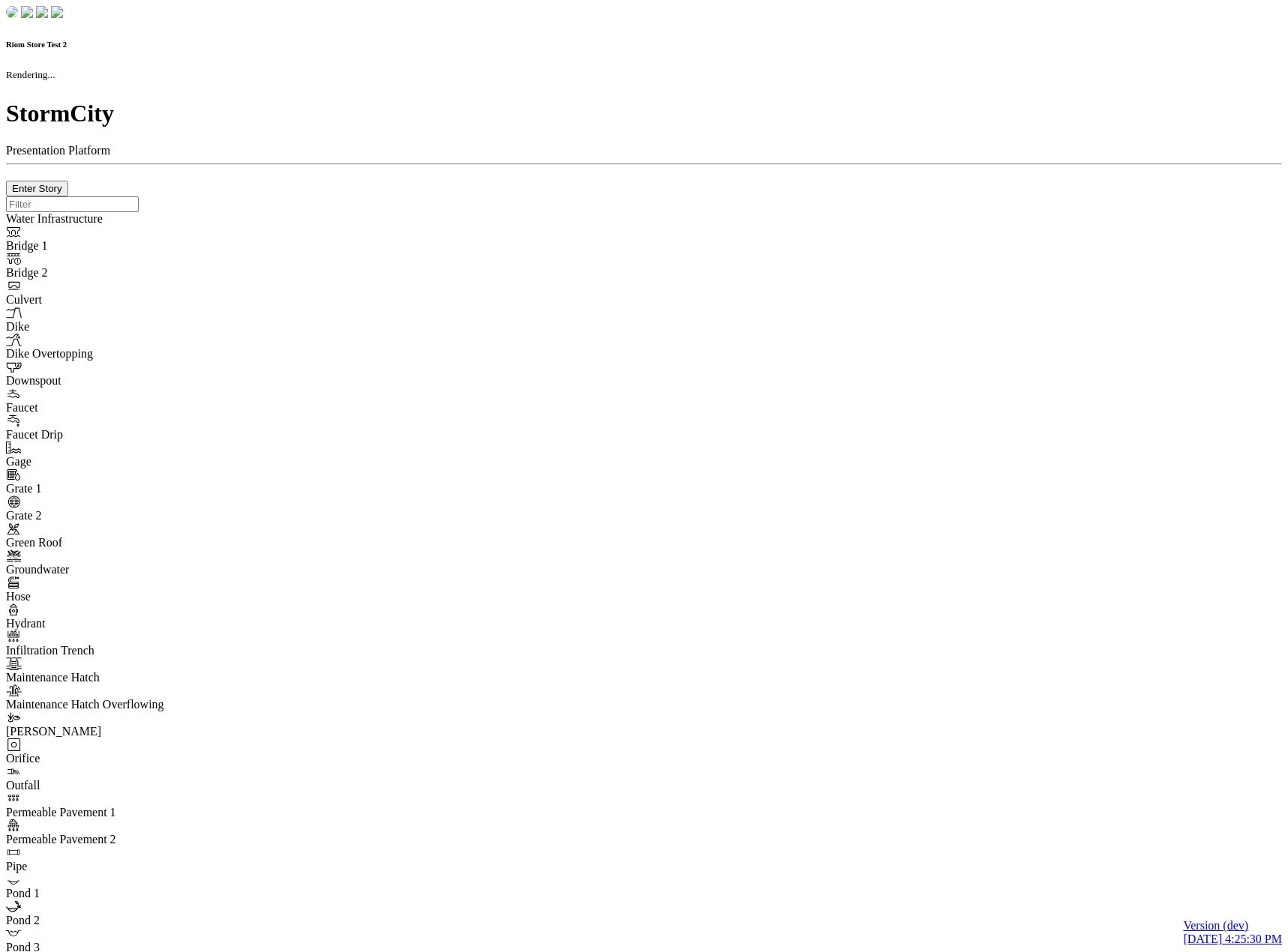
type input "0m"
type textarea "Depth = 0"
checkbox input "true"
select select "CIRCLE"
type input "7"
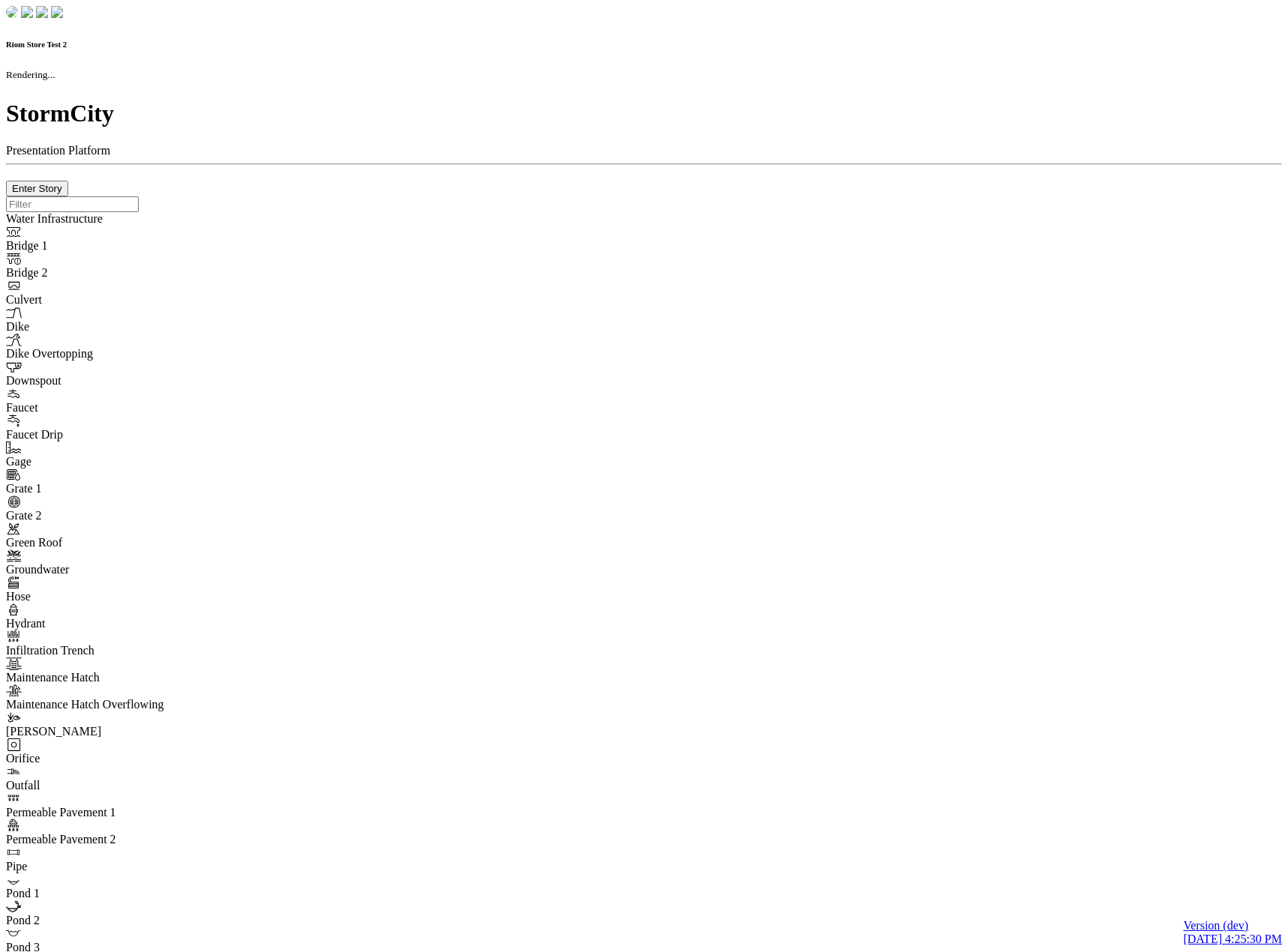
checkbox input "true"
type input "0"
select select "None"
type textarea "<i class="far fa-building"></i>"
type input "7"
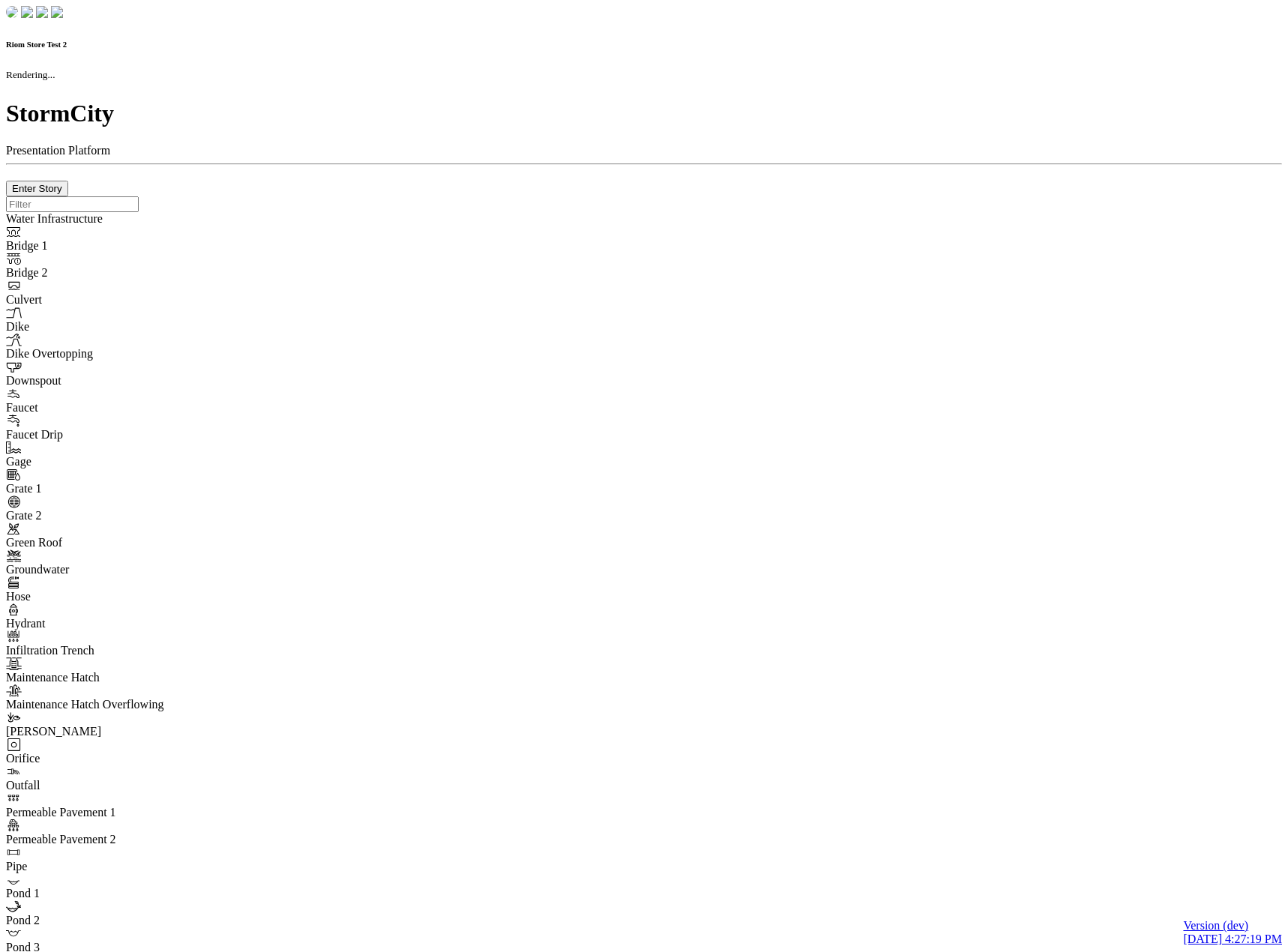
checkbox input "true"
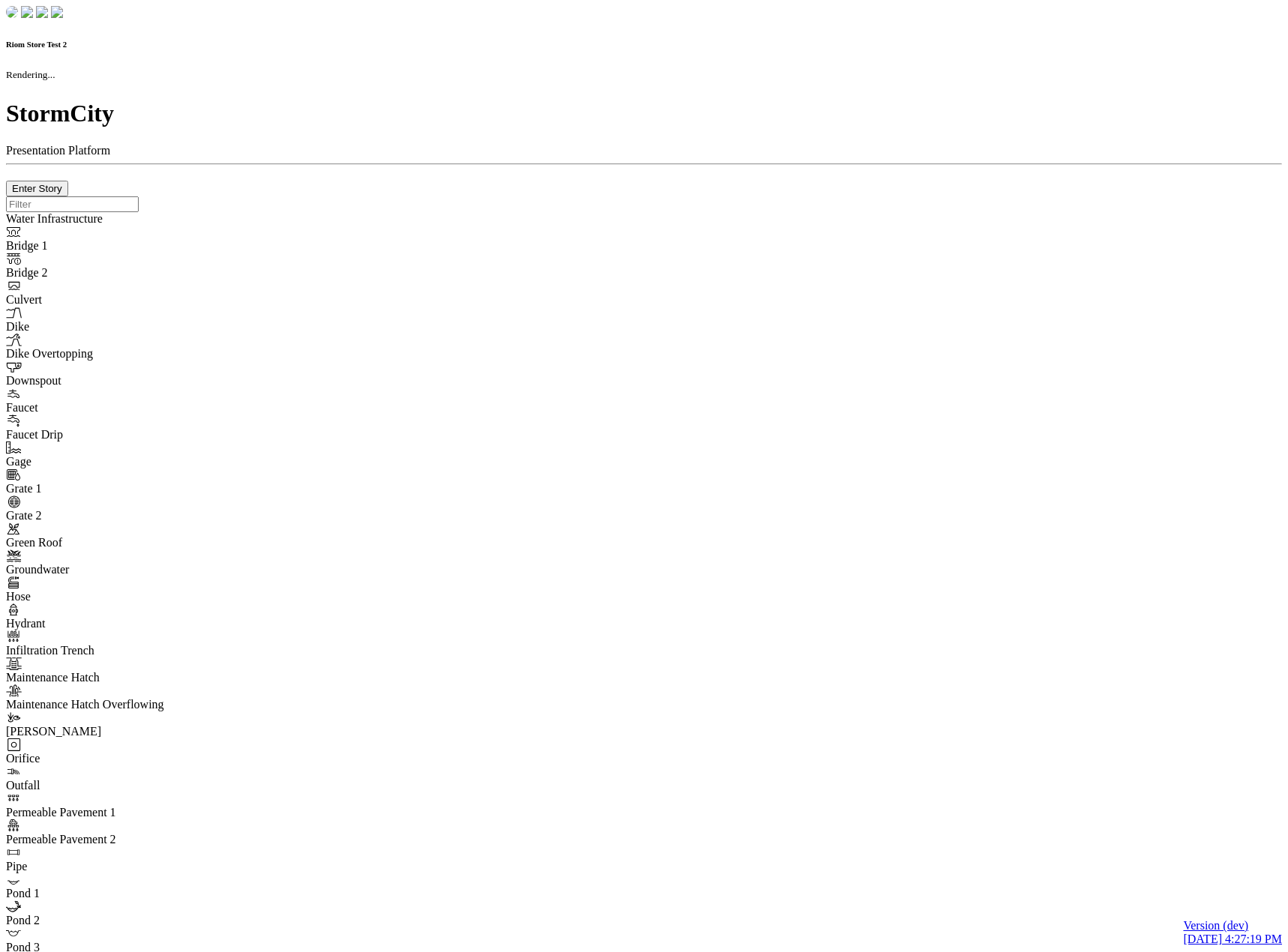
type input "0m"
type textarea "Depth = 0"
checkbox input "true"
select select "CIRCLE"
type input "7"
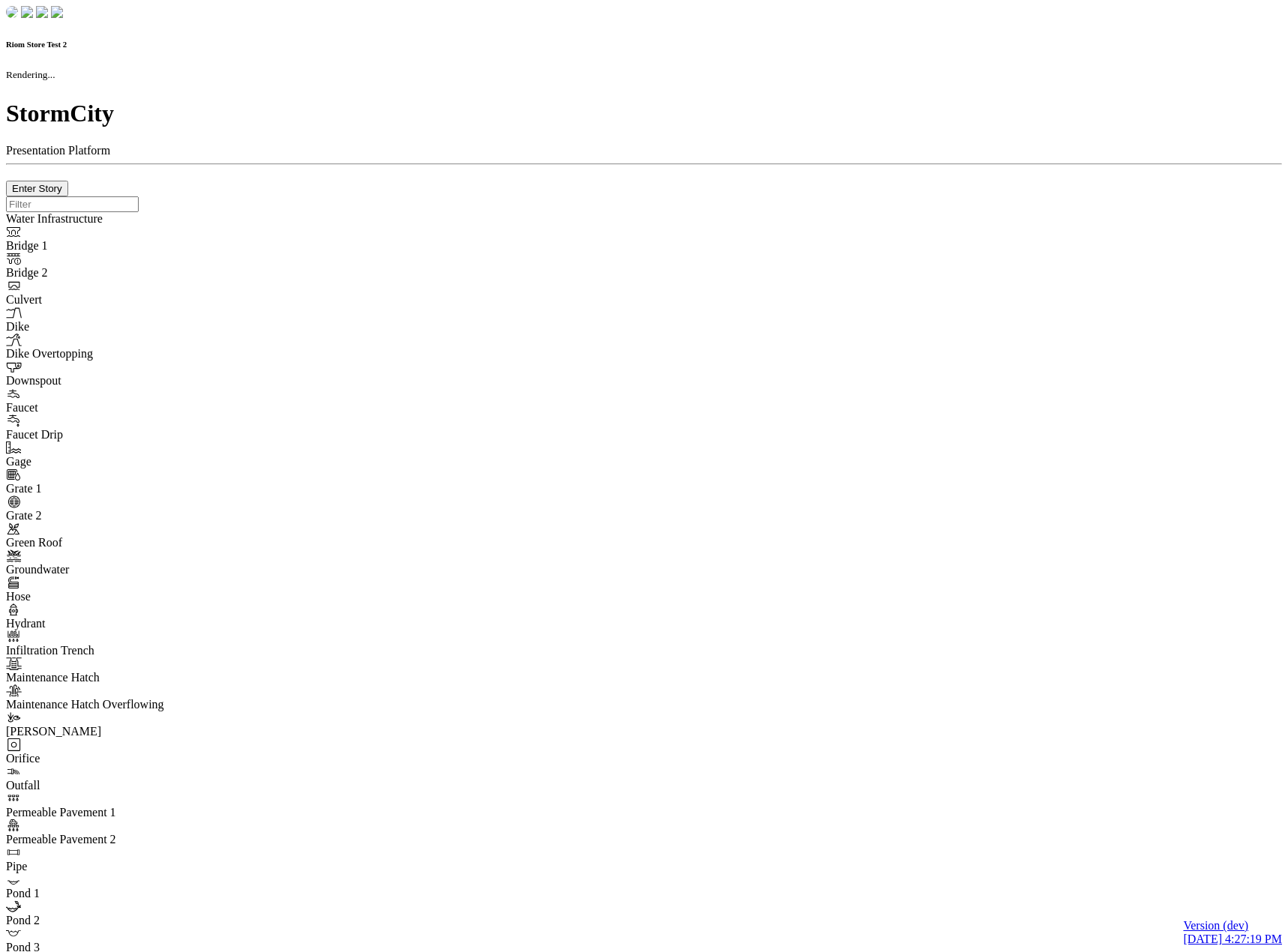
checkbox input "true"
type input "0"
type textarea "<i class="far fa-building"></i>"
type input "7"
select select "None"
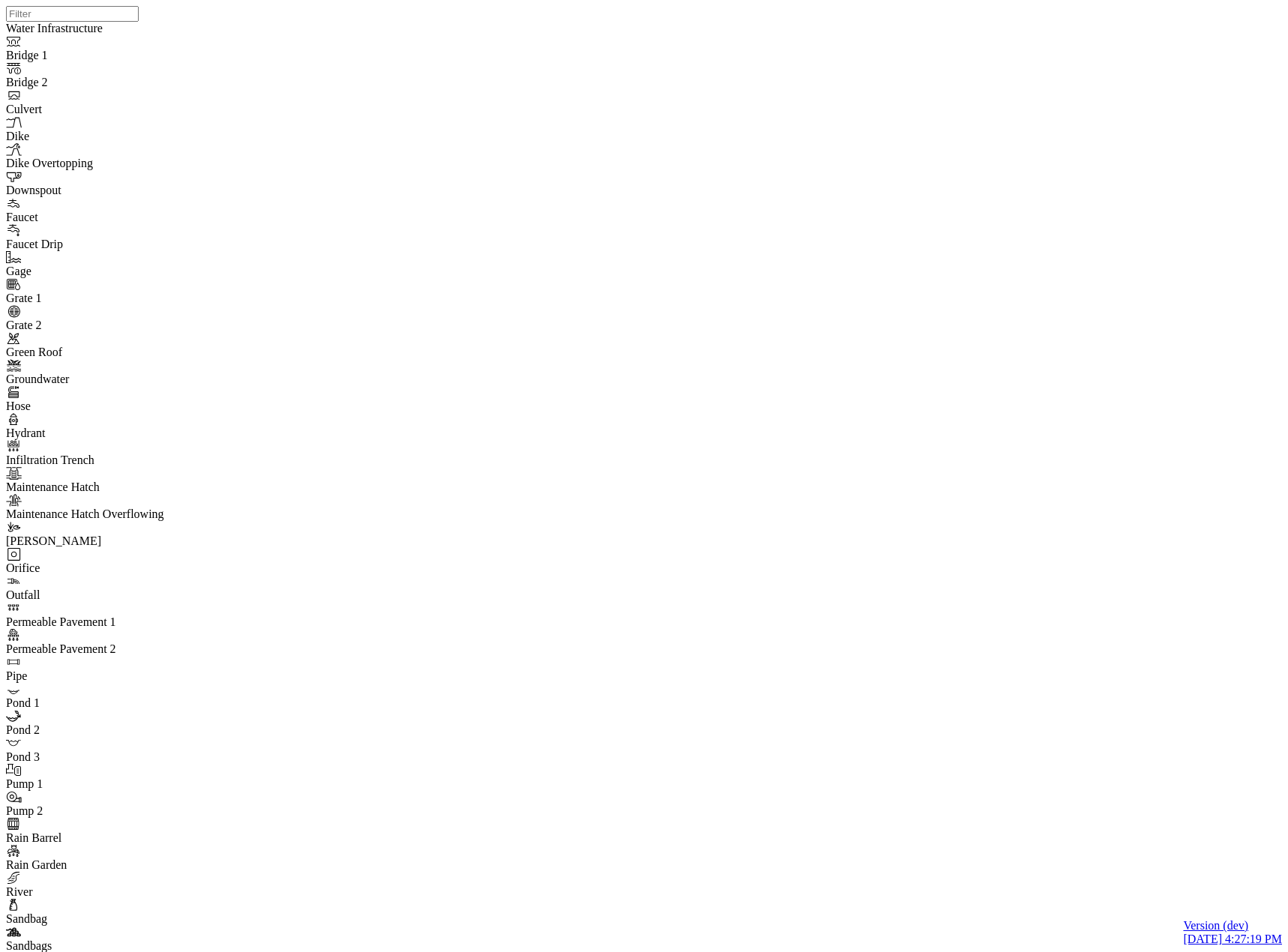
drag, startPoint x: 274, startPoint y: 246, endPoint x: 255, endPoint y: 262, distance: 24.8
drag, startPoint x: 268, startPoint y: 216, endPoint x: 256, endPoint y: 213, distance: 12.4
